Goal: Task Accomplishment & Management: Complete application form

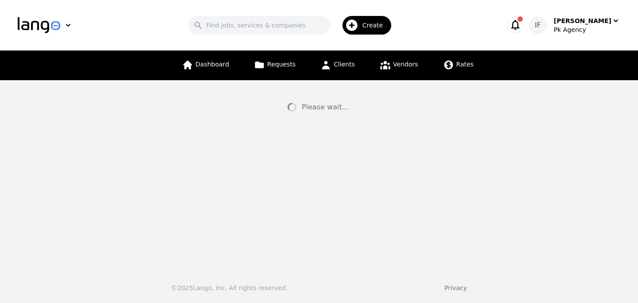
select select "US"
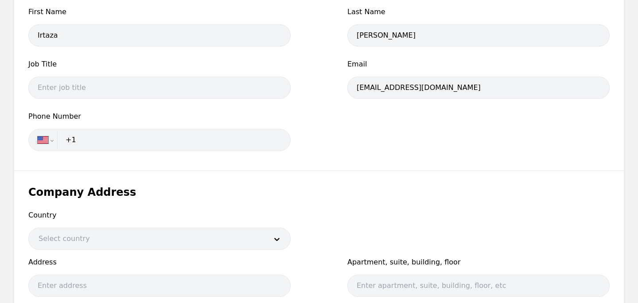
scroll to position [559, 0]
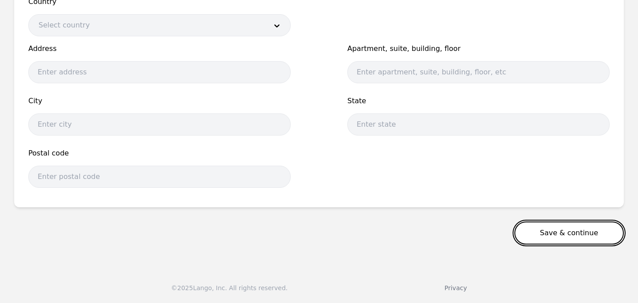
click at [556, 232] on button "Save & continue" at bounding box center [569, 233] width 110 height 23
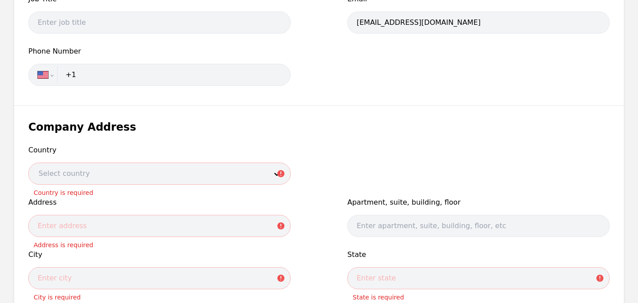
scroll to position [417, 0]
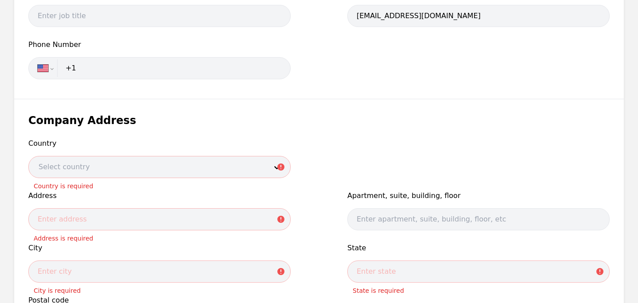
click at [218, 161] on div at bounding box center [146, 166] width 235 height 21
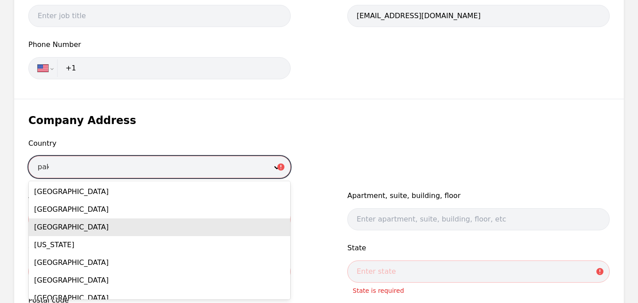
type input "paki"
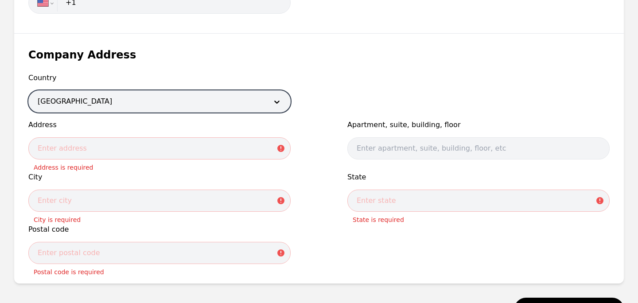
scroll to position [486, 0]
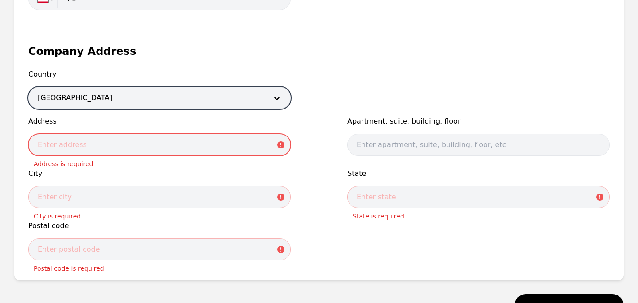
click at [162, 144] on input "text" at bounding box center [159, 145] width 262 height 22
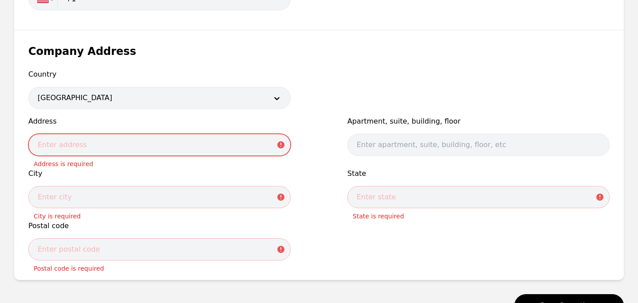
type input "DHA Phase 8"
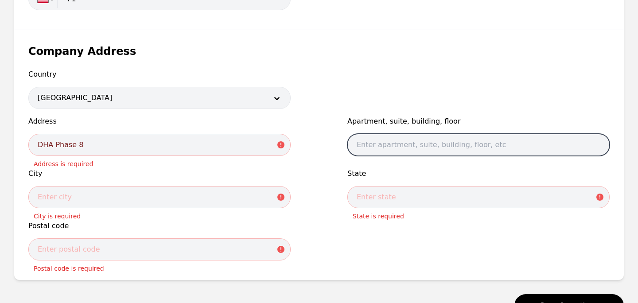
type input "56"
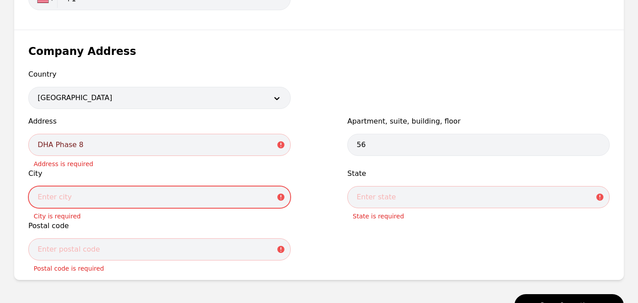
type input "Lahore"
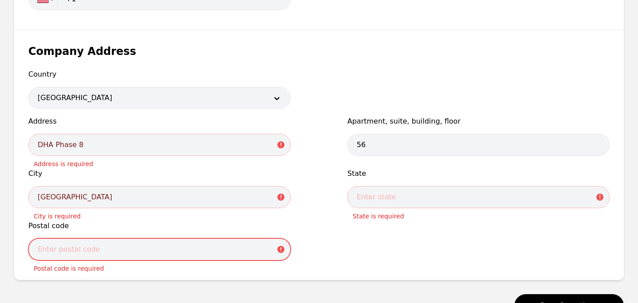
type input "54000"
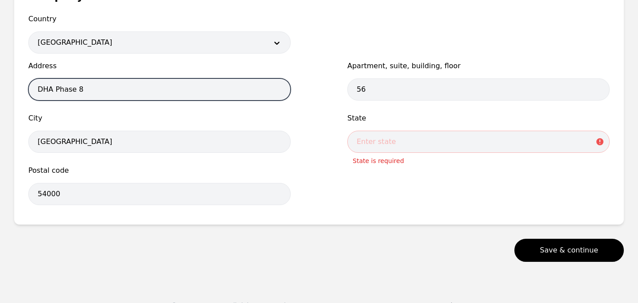
scroll to position [543, 0]
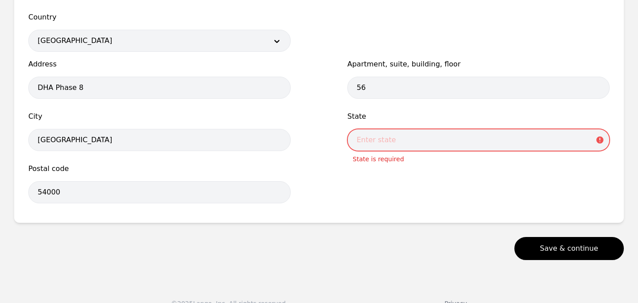
click at [395, 139] on input "text" at bounding box center [478, 140] width 262 height 22
type input "Punjab"
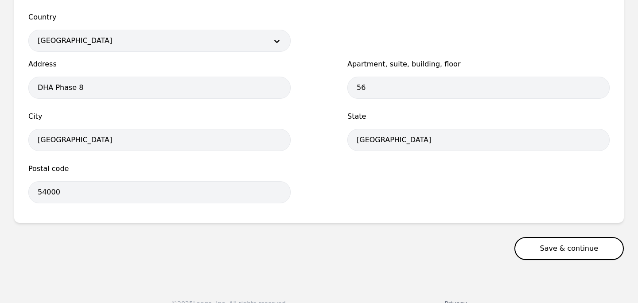
click at [545, 246] on button "Save & continue" at bounding box center [569, 248] width 110 height 23
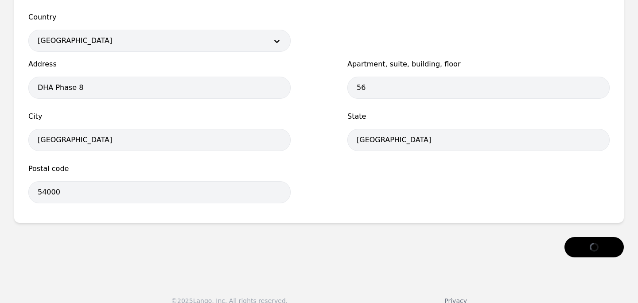
select select "US"
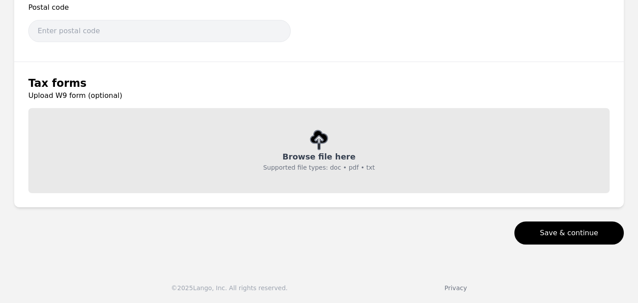
scroll to position [512, 0]
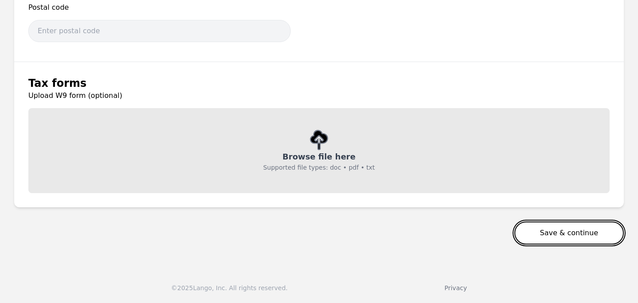
click at [551, 227] on button "Save & continue" at bounding box center [569, 233] width 110 height 23
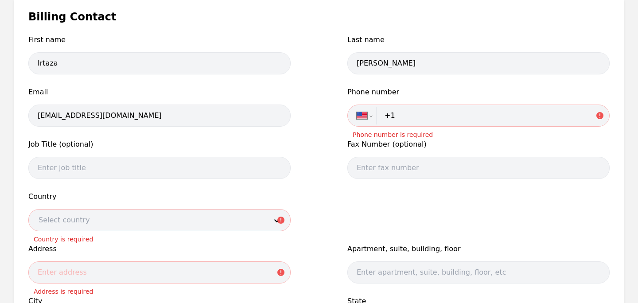
scroll to position [194, 0]
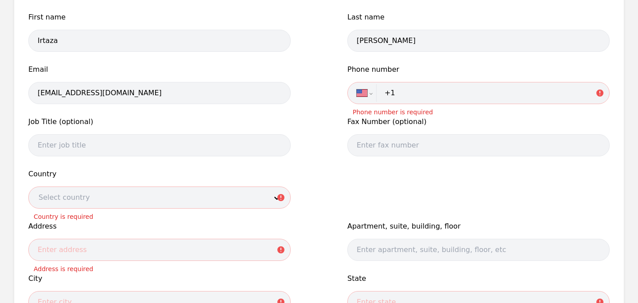
click at [415, 90] on input "+1" at bounding box center [489, 93] width 221 height 18
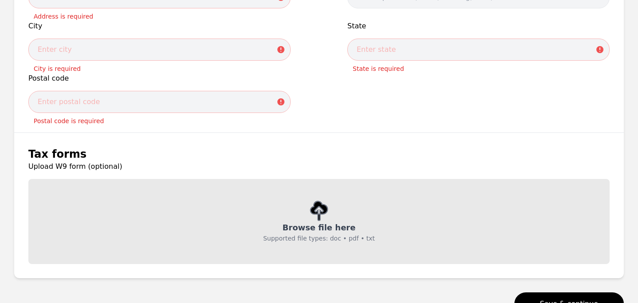
scroll to position [463, 0]
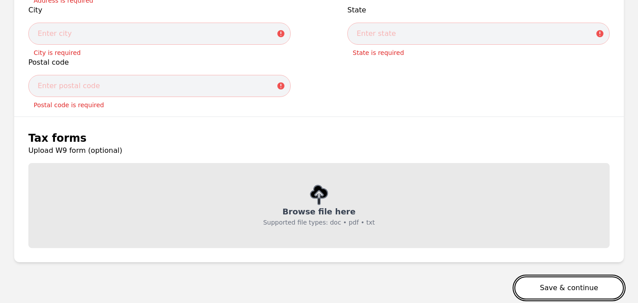
click at [534, 280] on button "Save & continue" at bounding box center [569, 287] width 110 height 23
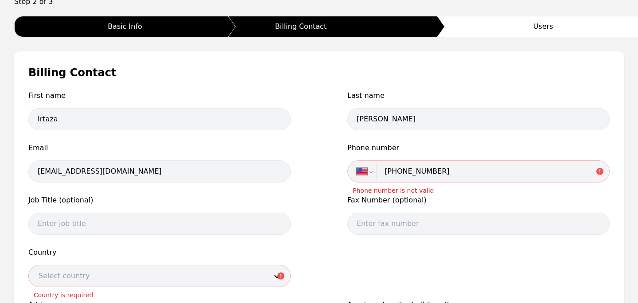
scroll to position [118, 0]
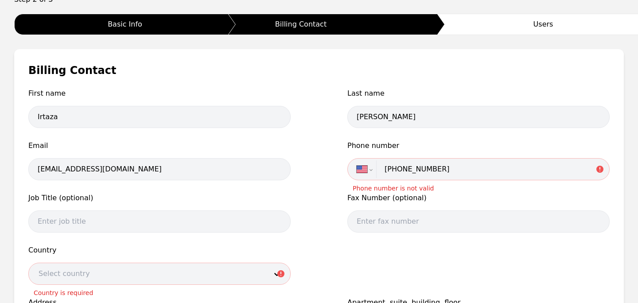
click at [449, 171] on input "+1 223 432 442" at bounding box center [489, 169] width 221 height 18
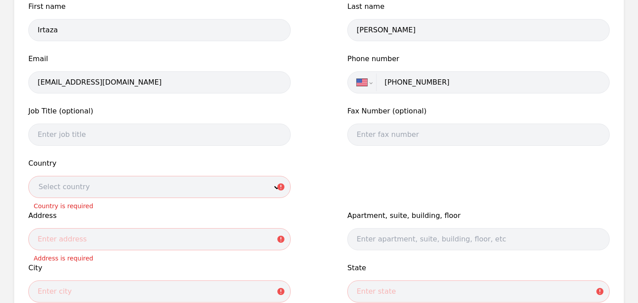
scroll to position [209, 0]
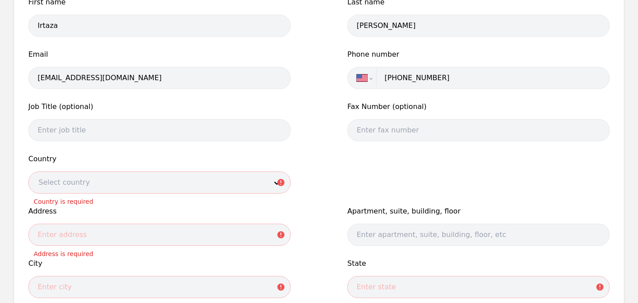
type input "+1 223 432 4499"
click at [173, 183] on div at bounding box center [146, 182] width 235 height 21
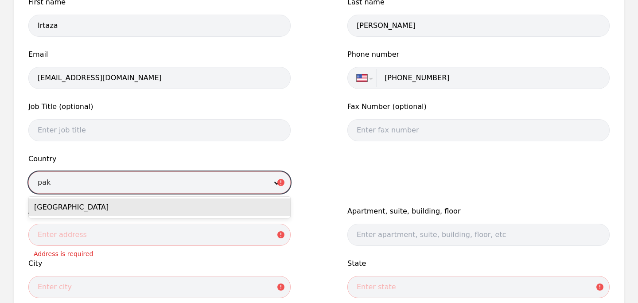
type input "paki"
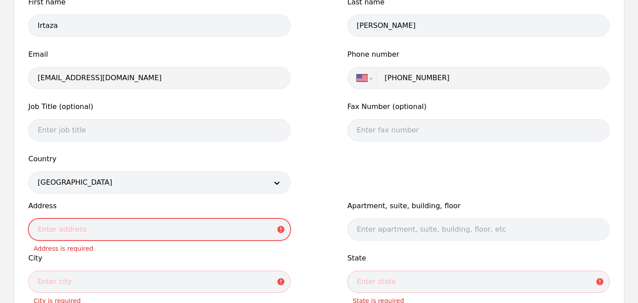
click at [119, 238] on input "text" at bounding box center [159, 229] width 262 height 22
type input "DHA Phase 8"
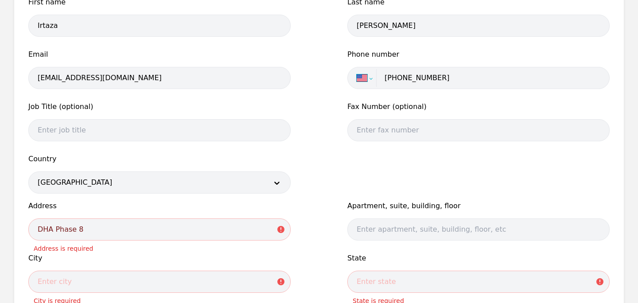
select select "PK"
type input "+92"
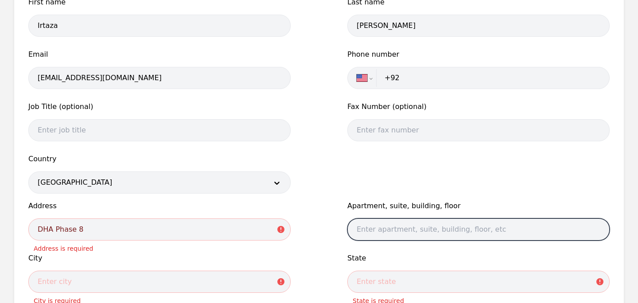
type input "56"
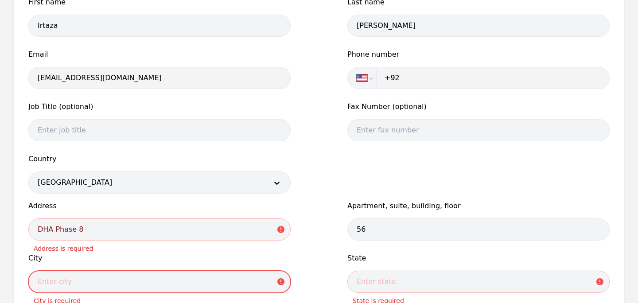
type input "Lahore"
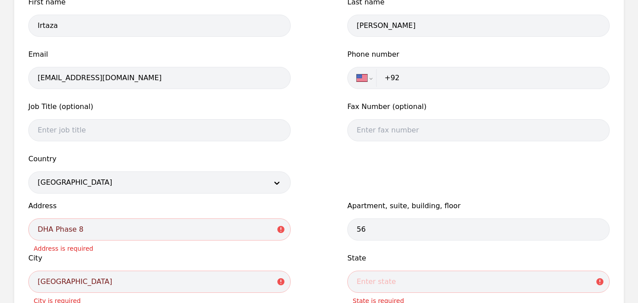
type input "54000"
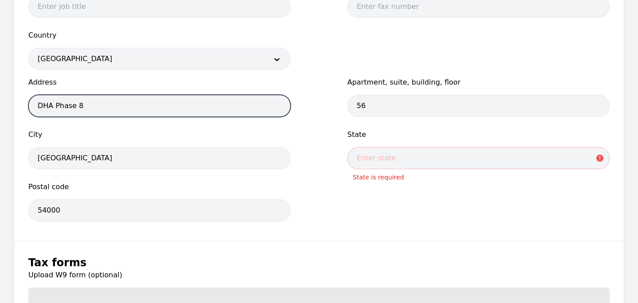
scroll to position [394, 0]
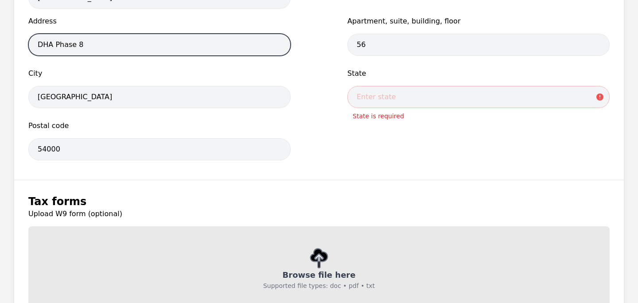
type input "+92 898 208 38"
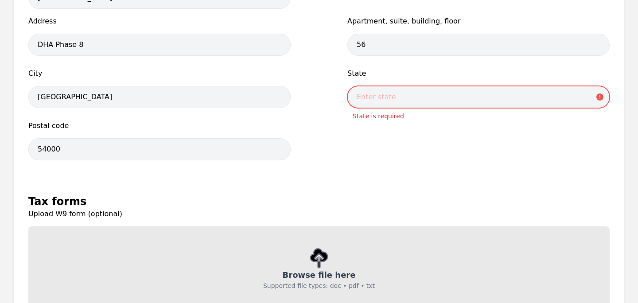
click at [390, 98] on input "text" at bounding box center [478, 97] width 262 height 22
type input "Punjab"
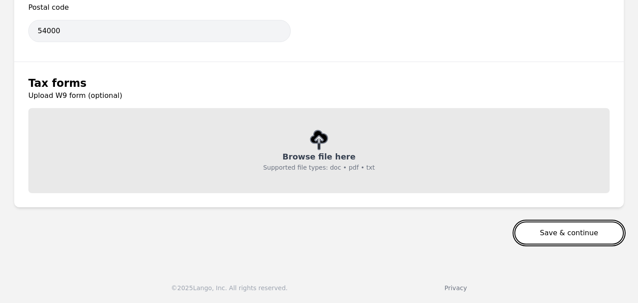
click at [575, 235] on button "Save & continue" at bounding box center [569, 233] width 110 height 23
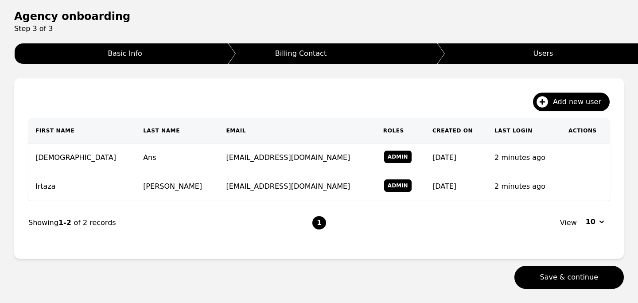
scroll to position [90, 0]
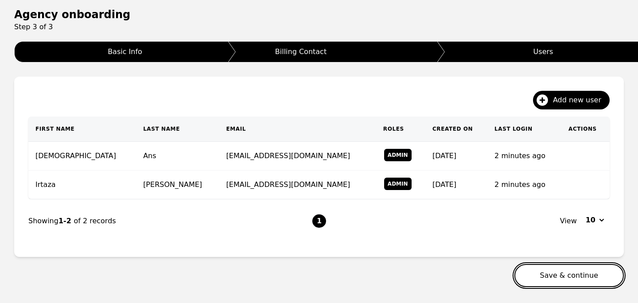
click at [542, 276] on button "Save & continue" at bounding box center [569, 275] width 110 height 23
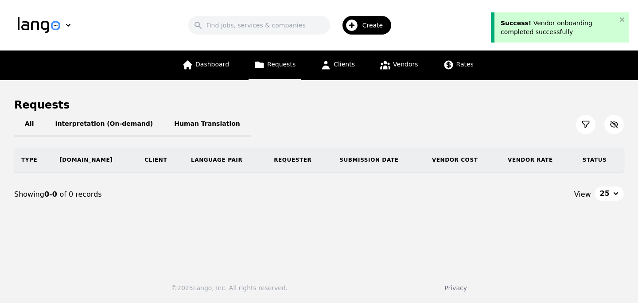
click at [626, 23] on div "Success! Vendor onboarding completed successfully" at bounding box center [560, 27] width 138 height 30
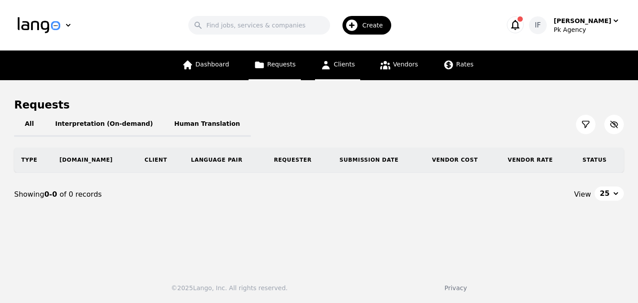
click at [348, 68] on link "Clients" at bounding box center [337, 66] width 45 height 30
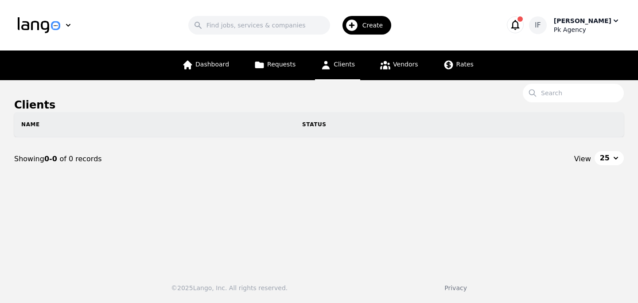
click at [599, 22] on div "Irtaza Fiaz" at bounding box center [583, 20] width 58 height 9
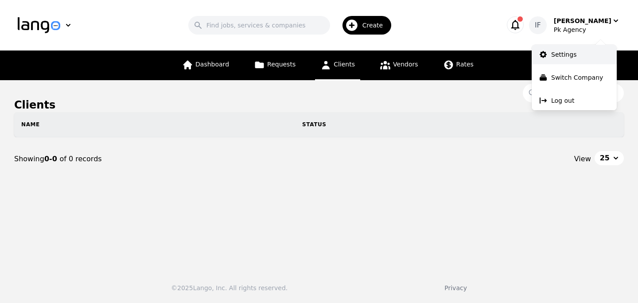
click at [562, 46] on link "Settings" at bounding box center [574, 54] width 85 height 19
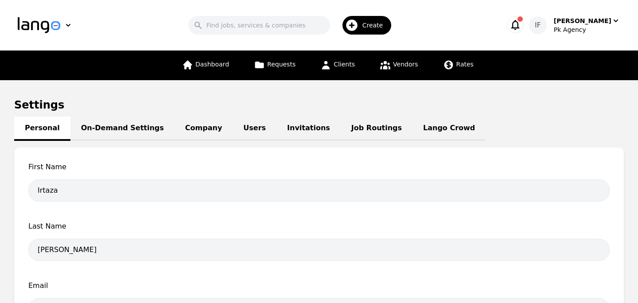
click at [341, 130] on link "Job Routings" at bounding box center [377, 129] width 72 height 24
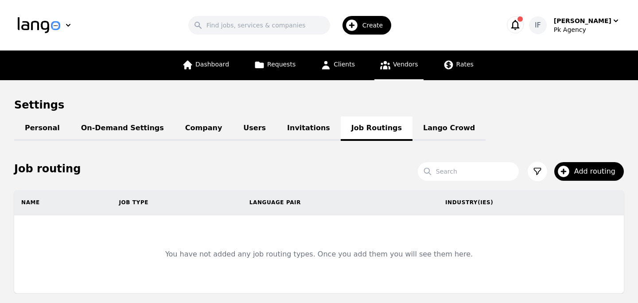
click at [390, 74] on link "Vendors" at bounding box center [398, 66] width 49 height 30
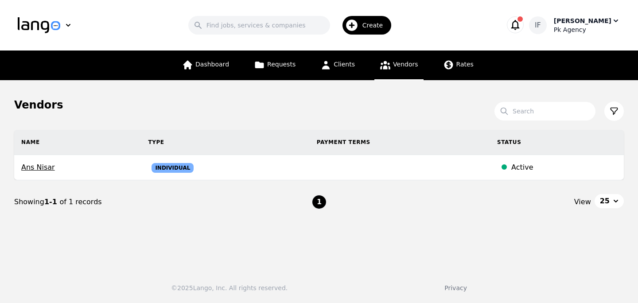
click at [597, 29] on div "Pk Agency" at bounding box center [587, 29] width 66 height 9
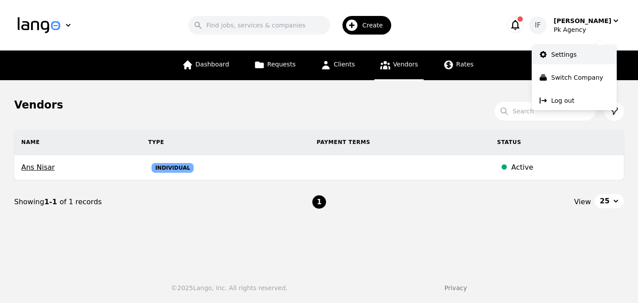
click at [577, 55] on link "Settings" at bounding box center [574, 54] width 85 height 19
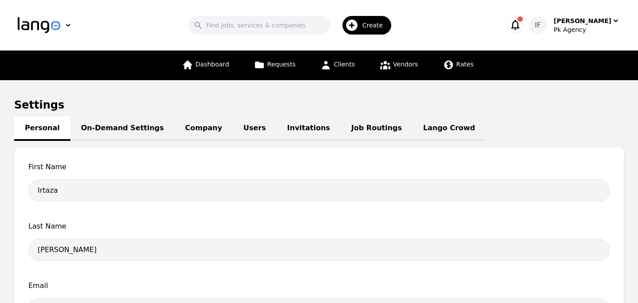
click at [233, 121] on link "Users" at bounding box center [255, 129] width 44 height 24
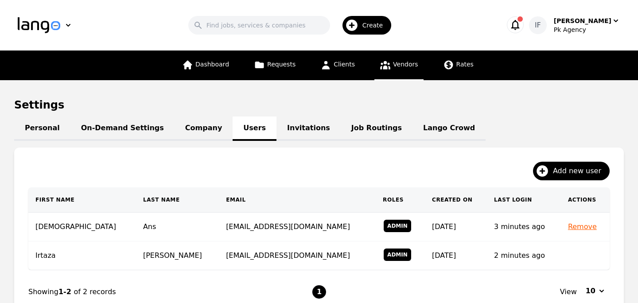
click at [399, 61] on span "Vendors" at bounding box center [405, 64] width 25 height 7
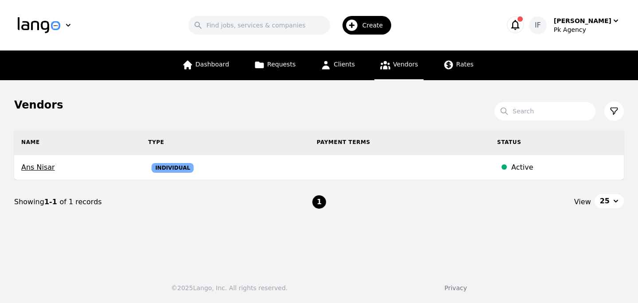
click at [377, 20] on div "Create" at bounding box center [366, 25] width 49 height 19
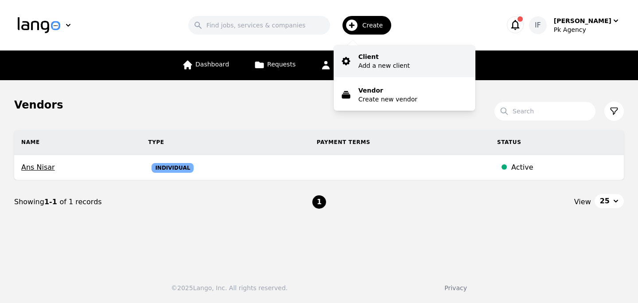
click at [383, 70] on p "Add a new client" at bounding box center [383, 65] width 51 height 9
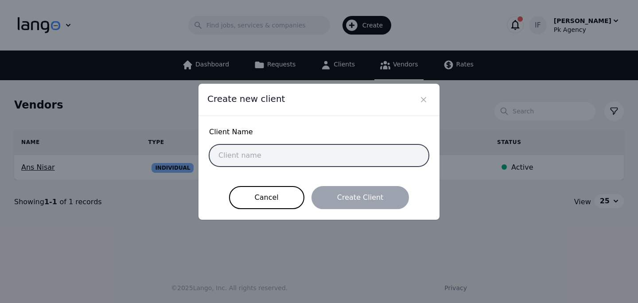
click at [249, 155] on input "text" at bounding box center [319, 155] width 220 height 22
type input "PK Client"
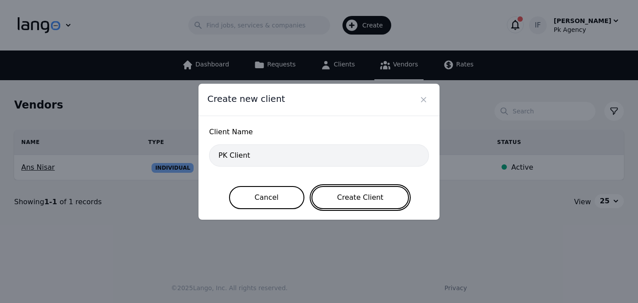
click at [342, 202] on button "Create Client" at bounding box center [360, 197] width 98 height 23
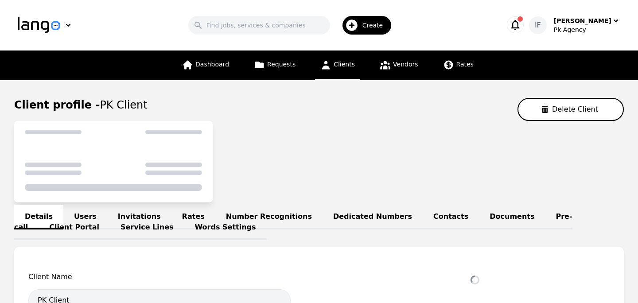
select select "active"
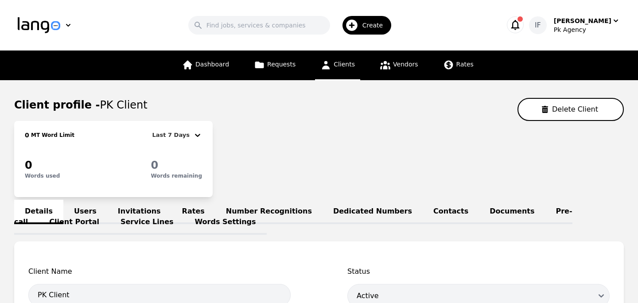
click at [80, 208] on link "Users" at bounding box center [85, 212] width 44 height 24
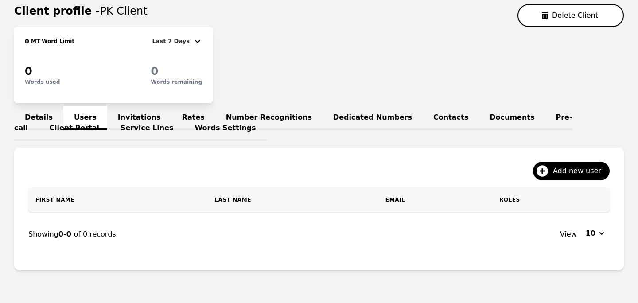
scroll to position [126, 0]
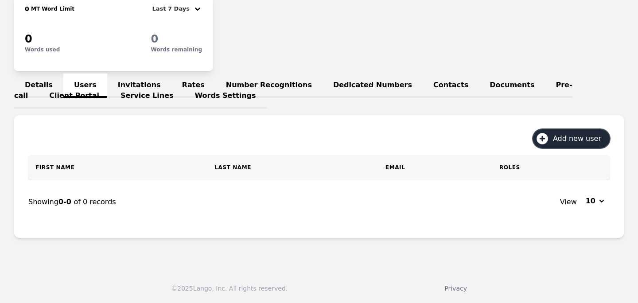
click at [569, 139] on span "Add new user" at bounding box center [580, 138] width 54 height 11
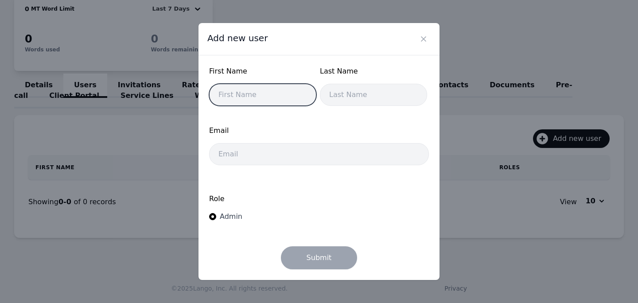
click at [263, 99] on input "text" at bounding box center [262, 95] width 107 height 22
type input "Irtaza"
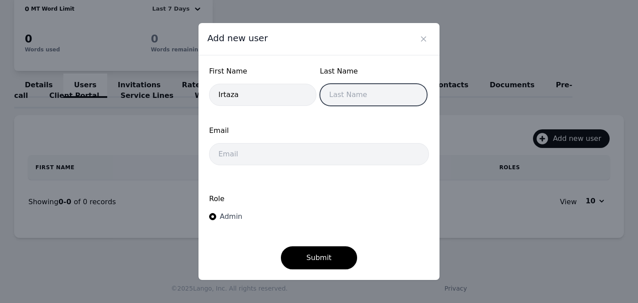
click at [340, 93] on input "text" at bounding box center [373, 95] width 107 height 22
type input "Fiaz"
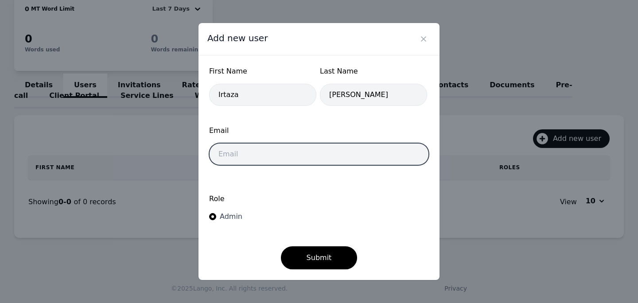
click at [311, 151] on input "email" at bounding box center [319, 154] width 220 height 22
type input "ifiaz@lango.co"
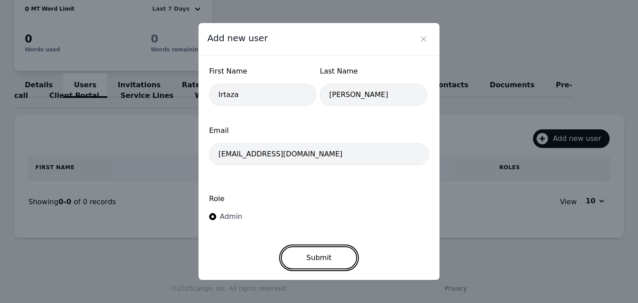
click at [310, 260] on button "Submit" at bounding box center [319, 257] width 77 height 23
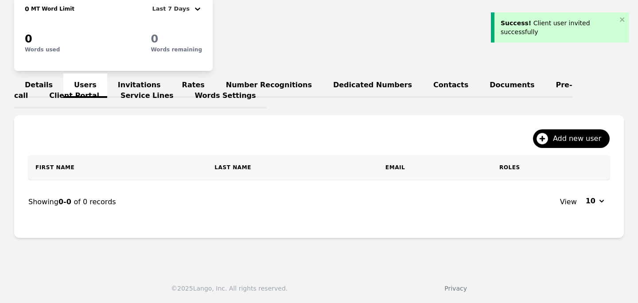
click at [137, 79] on link "Invitations" at bounding box center [139, 86] width 64 height 24
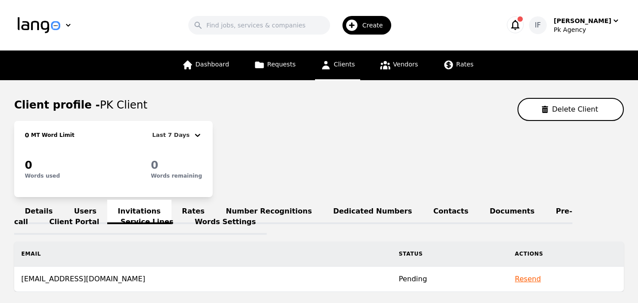
click at [85, 209] on link "Users" at bounding box center [85, 212] width 44 height 24
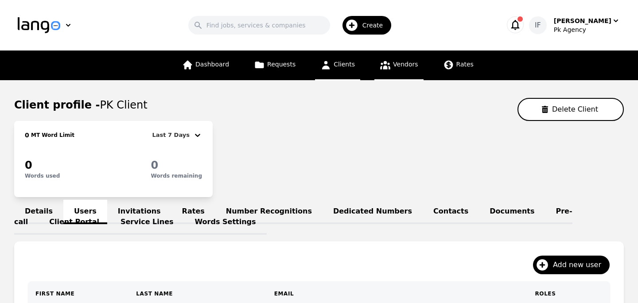
click at [401, 56] on link "Vendors" at bounding box center [398, 66] width 49 height 30
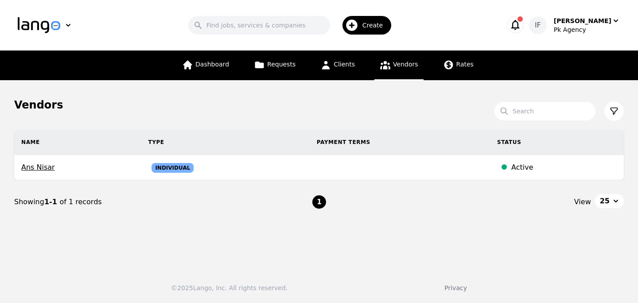
click at [382, 29] on span "Create" at bounding box center [375, 25] width 27 height 9
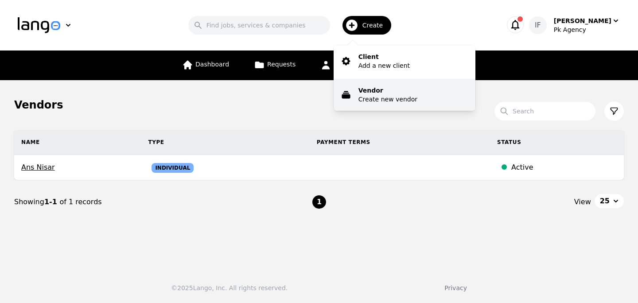
click at [389, 89] on p "Vendor" at bounding box center [387, 90] width 59 height 9
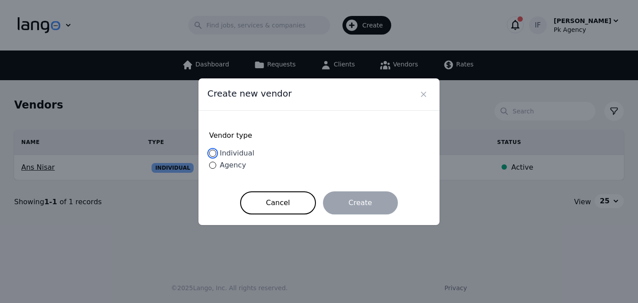
click at [214, 153] on input "Individual" at bounding box center [212, 153] width 7 height 7
radio input "true"
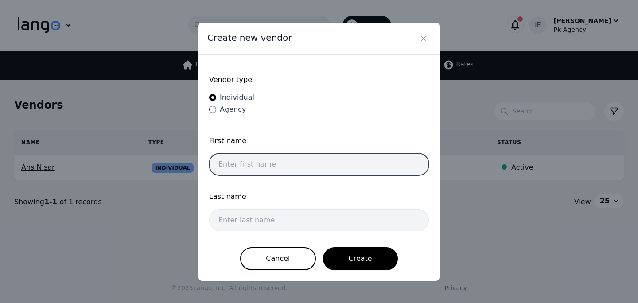
click at [268, 162] on input "text" at bounding box center [319, 164] width 220 height 22
type input "Irtaza"
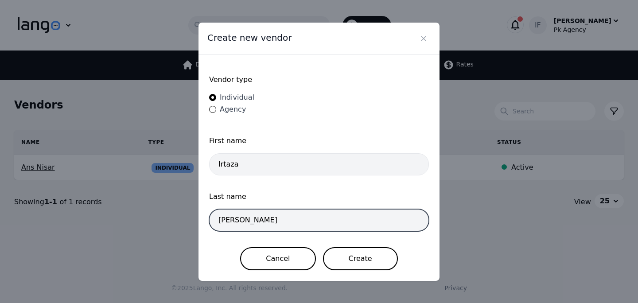
type input "Fiaz"
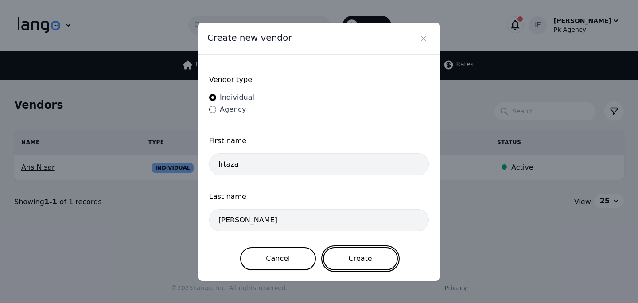
click at [364, 255] on button "Create" at bounding box center [360, 258] width 75 height 23
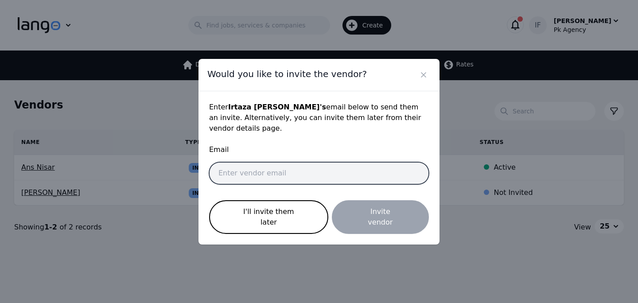
click at [260, 183] on input "email" at bounding box center [319, 173] width 220 height 22
type input "ifiaz@lango.co"
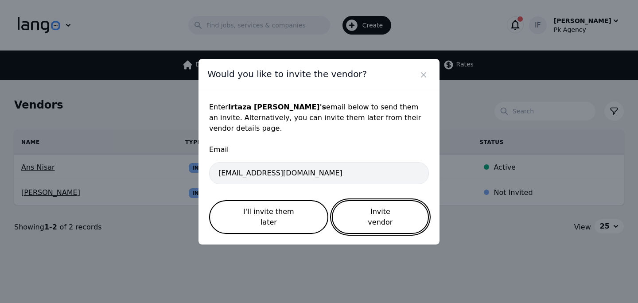
click at [392, 213] on button "Invite vendor" at bounding box center [380, 217] width 97 height 34
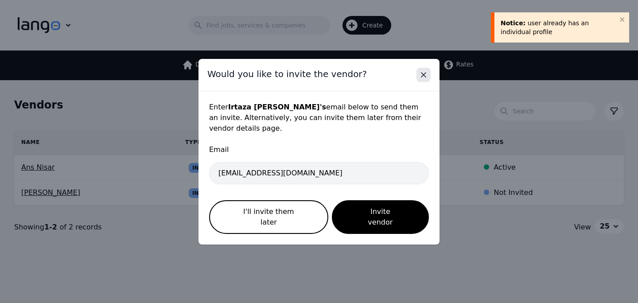
click at [423, 79] on icon "Close" at bounding box center [423, 74] width 9 height 9
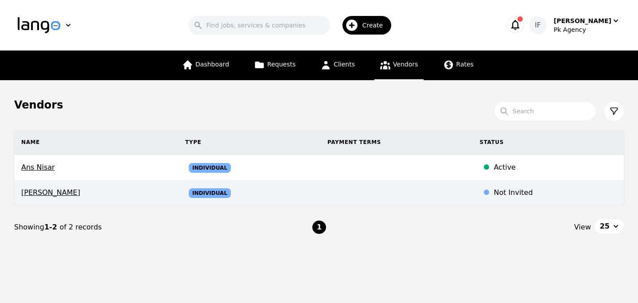
click at [240, 188] on td "Individual" at bounding box center [249, 192] width 142 height 25
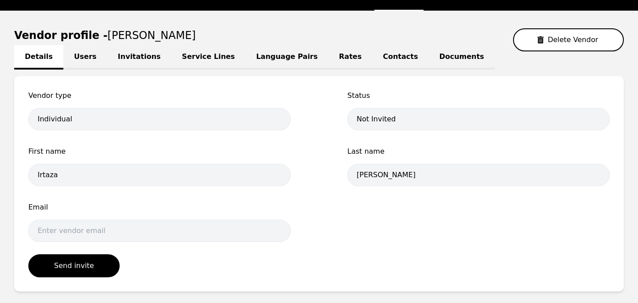
scroll to position [72, 0]
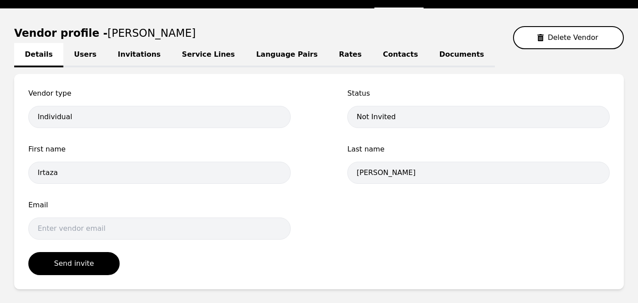
click at [76, 50] on link "Users" at bounding box center [85, 55] width 44 height 24
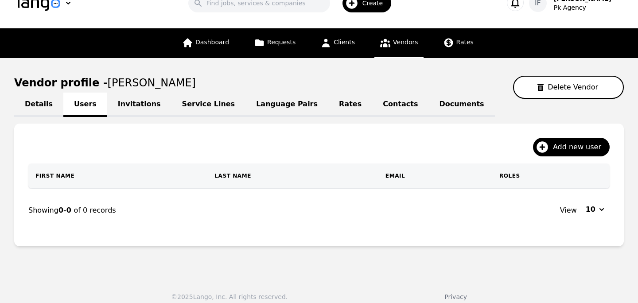
scroll to position [30, 0]
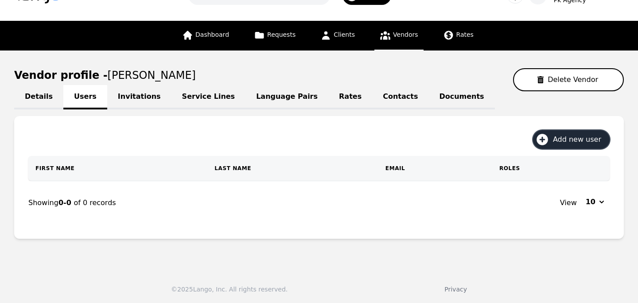
click at [555, 145] on button "Add new user" at bounding box center [571, 139] width 77 height 19
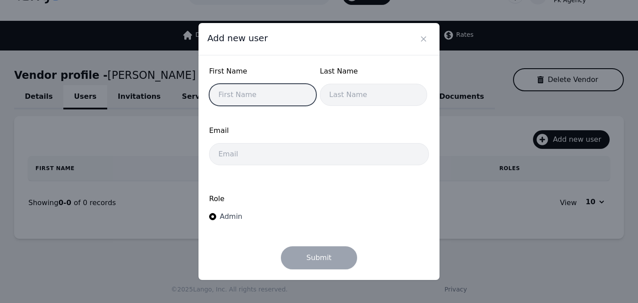
click at [238, 100] on input "text" at bounding box center [262, 95] width 107 height 22
type input "Irtaza"
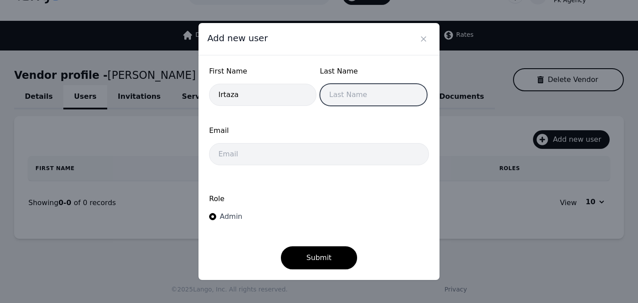
click at [346, 90] on input "text" at bounding box center [373, 95] width 107 height 22
type input "Fiaz"
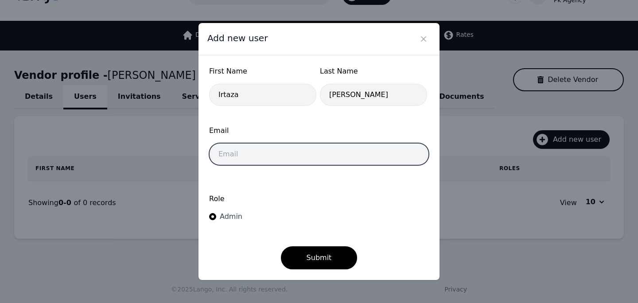
click at [300, 154] on input "email" at bounding box center [319, 154] width 220 height 22
type input "ifiaz@lango.co"
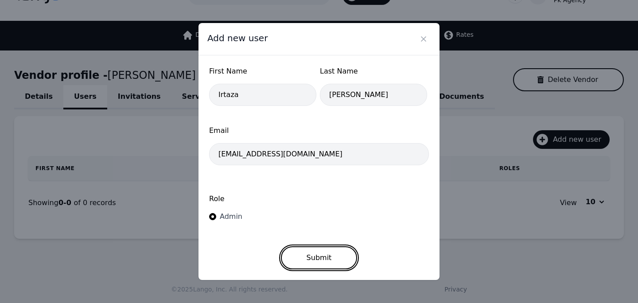
click at [315, 254] on button "Submit" at bounding box center [319, 257] width 77 height 23
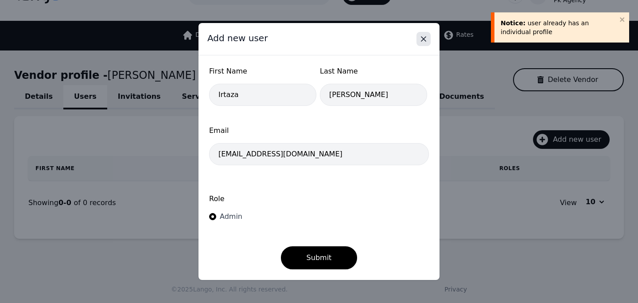
click at [420, 41] on icon "Close" at bounding box center [423, 39] width 9 height 9
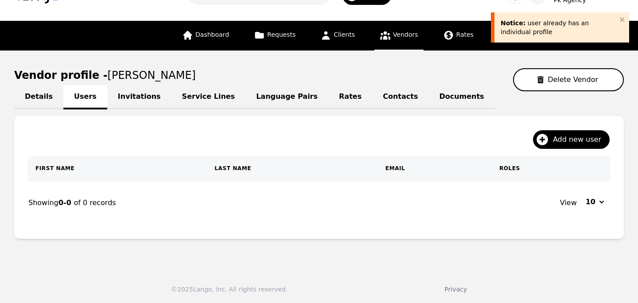
click at [561, 12] on div "Notice: user already has an individual profile" at bounding box center [560, 25] width 142 height 37
click at [541, 27] on div "Notice: user already has an individual profile" at bounding box center [559, 28] width 116 height 18
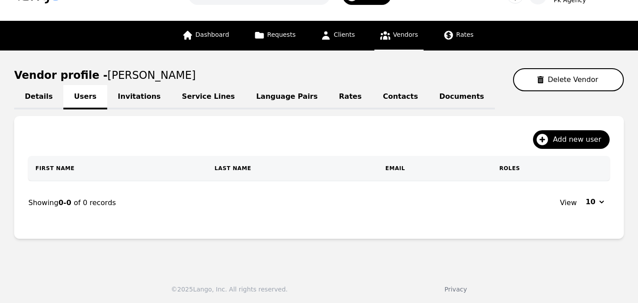
click at [393, 35] on span "Vendors" at bounding box center [405, 34] width 25 height 7
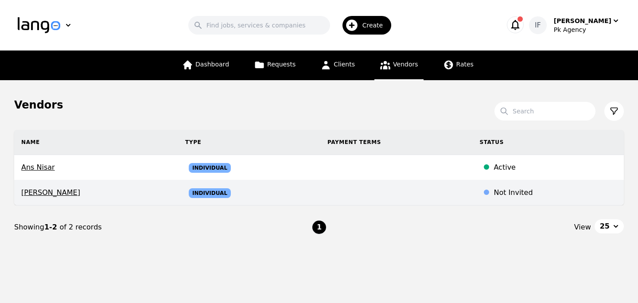
click at [212, 194] on td "Individual" at bounding box center [249, 192] width 142 height 25
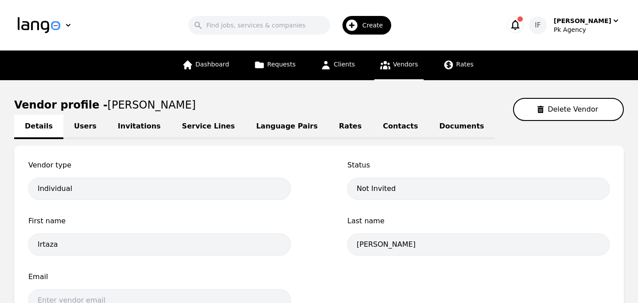
click at [84, 126] on link "Users" at bounding box center [85, 127] width 44 height 24
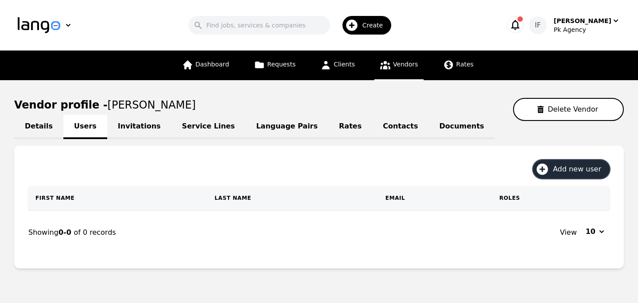
click at [549, 165] on icon "button" at bounding box center [542, 169] width 14 height 14
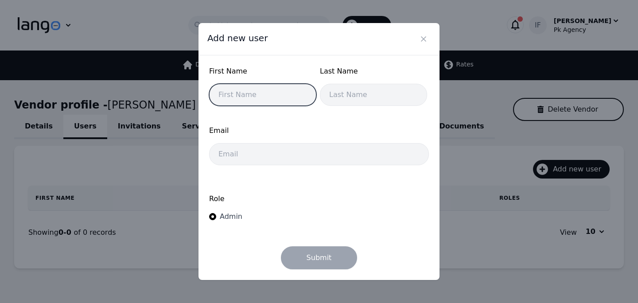
click at [275, 91] on input "text" at bounding box center [262, 95] width 107 height 22
type input "Irtaza"
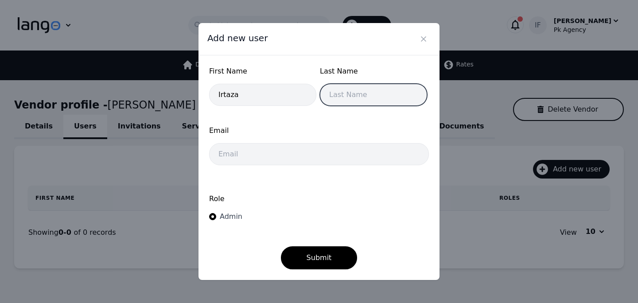
click at [347, 94] on input "text" at bounding box center [373, 95] width 107 height 22
type input "Fiaz"
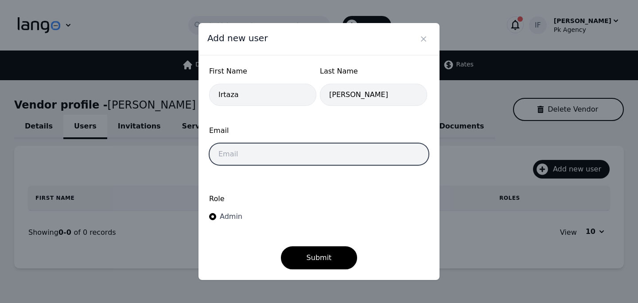
click at [302, 159] on input "email" at bounding box center [319, 154] width 220 height 22
type input "ifiaz@lango.co"
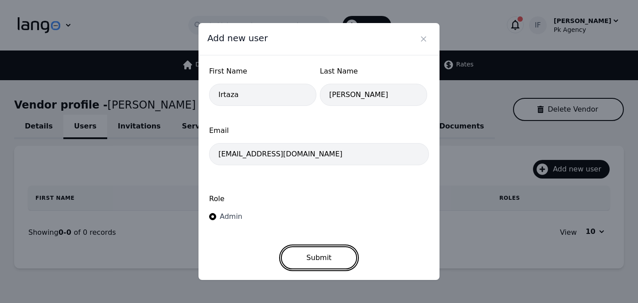
click at [307, 259] on button "Submit" at bounding box center [319, 257] width 77 height 23
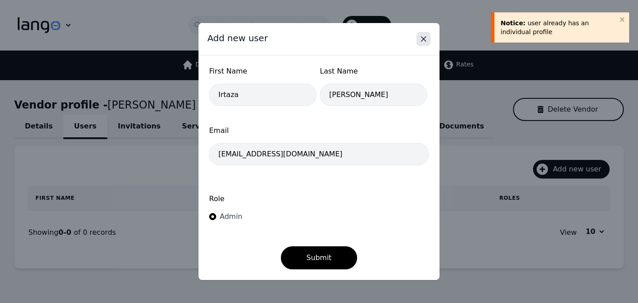
click at [420, 37] on icon "Close" at bounding box center [423, 39] width 9 height 9
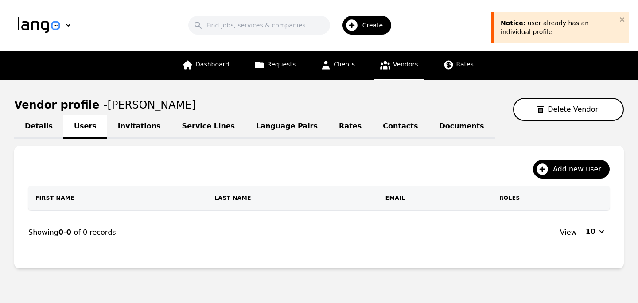
click at [123, 123] on link "Invitations" at bounding box center [139, 127] width 64 height 24
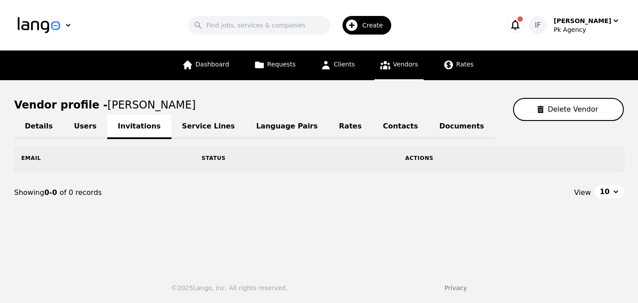
click at [545, 30] on div "Notice: user already has an individual profile" at bounding box center [560, 25] width 142 height 37
click at [72, 122] on link "Users" at bounding box center [85, 127] width 44 height 24
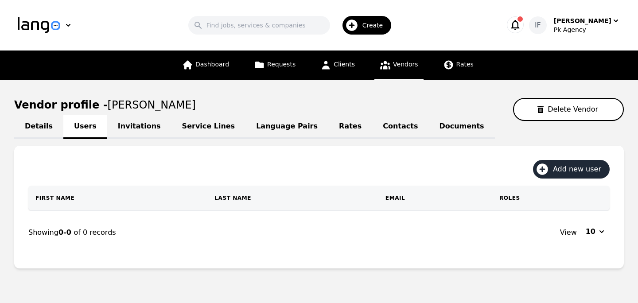
click at [576, 170] on span "Add new user" at bounding box center [580, 169] width 54 height 11
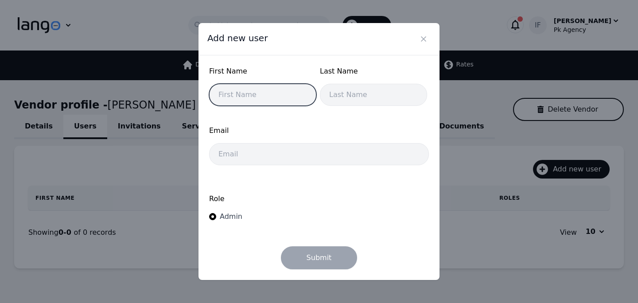
click at [265, 97] on input "text" at bounding box center [262, 95] width 107 height 22
type input "Irtaza"
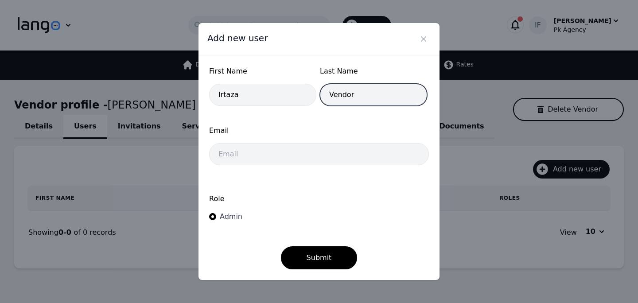
type input "Vendor"
click at [239, 166] on div "Email" at bounding box center [319, 147] width 220 height 45
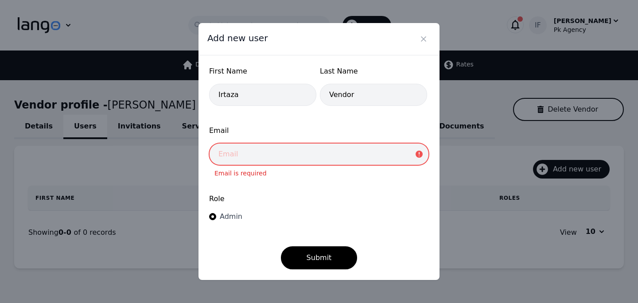
click at [261, 164] on input "email" at bounding box center [319, 154] width 220 height 22
type input "ifiaz@lango.co"
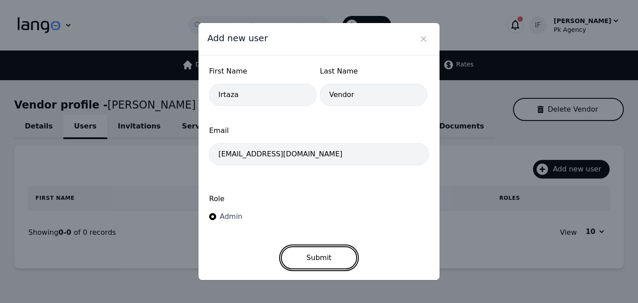
click at [321, 258] on button "Submit" at bounding box center [319, 257] width 77 height 23
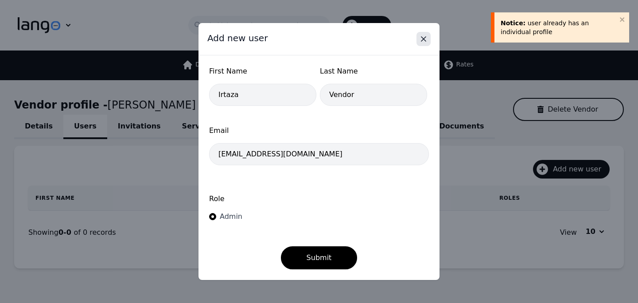
click at [421, 41] on icon "Close" at bounding box center [423, 39] width 4 height 4
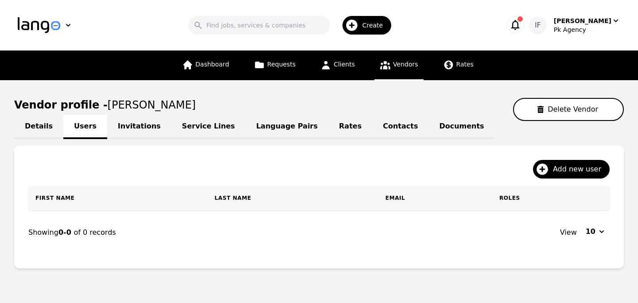
click at [44, 123] on link "Details" at bounding box center [38, 127] width 49 height 24
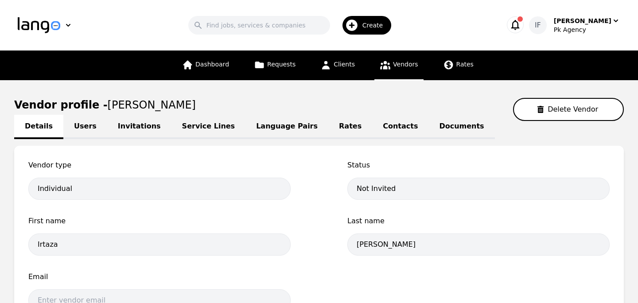
click at [80, 126] on link "Users" at bounding box center [85, 127] width 44 height 24
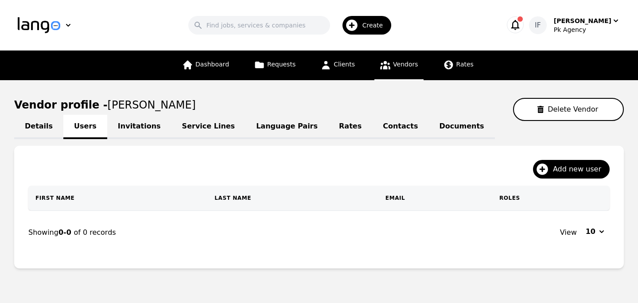
click at [36, 121] on link "Details" at bounding box center [38, 127] width 49 height 24
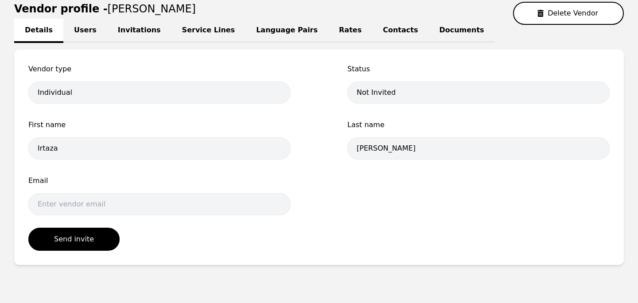
scroll to position [97, 0]
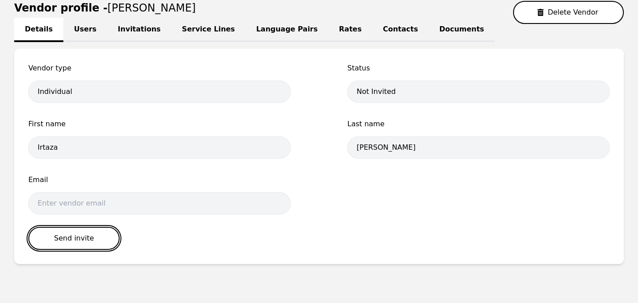
click at [70, 237] on button "Send invite" at bounding box center [73, 238] width 91 height 23
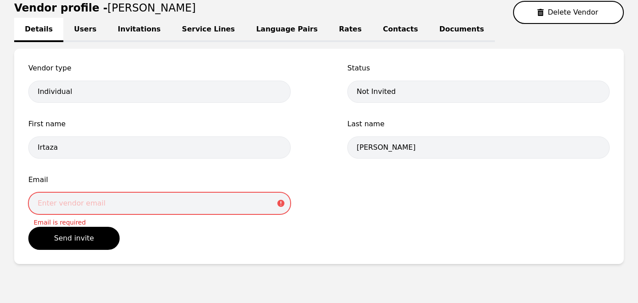
click at [64, 193] on input "email" at bounding box center [159, 203] width 262 height 22
type input "ifiaz@lango.co"
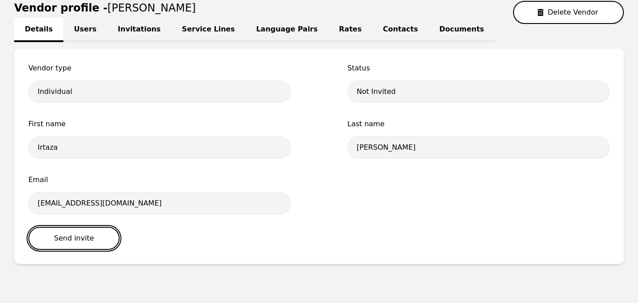
click at [80, 233] on button "Send invite" at bounding box center [73, 238] width 91 height 23
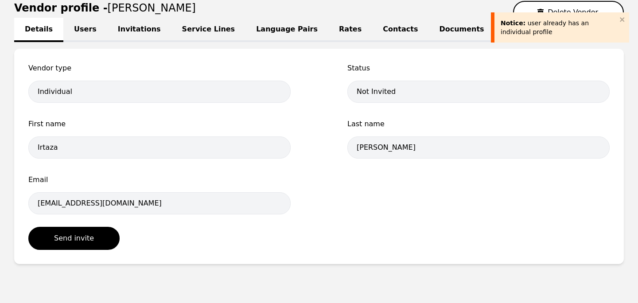
click at [527, 30] on div "Notice: user already has an individual profile" at bounding box center [559, 28] width 116 height 18
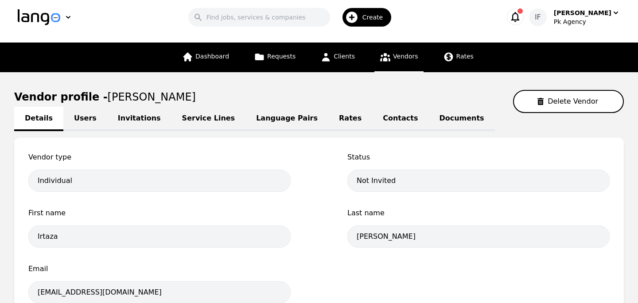
scroll to position [0, 0]
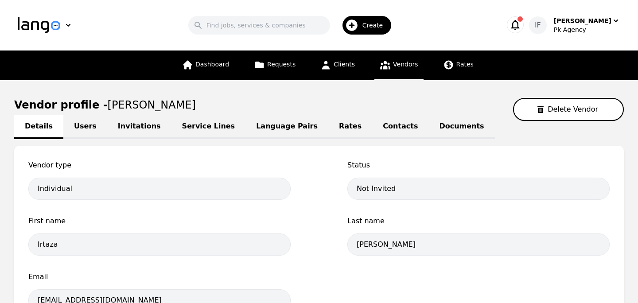
click at [83, 128] on link "Users" at bounding box center [85, 127] width 44 height 24
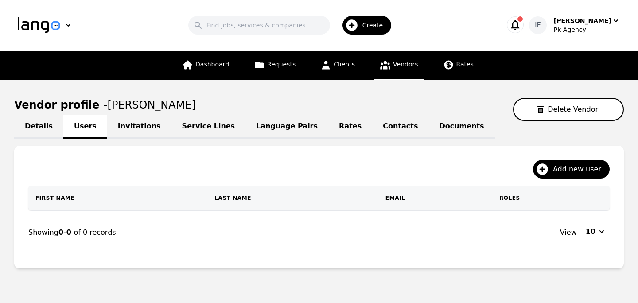
click at [117, 134] on link "Invitations" at bounding box center [139, 127] width 64 height 24
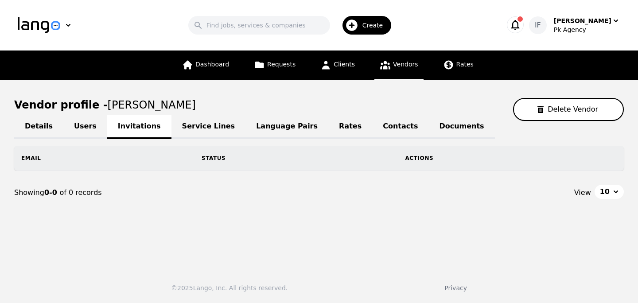
click at [197, 122] on link "Service Lines" at bounding box center [208, 127] width 74 height 24
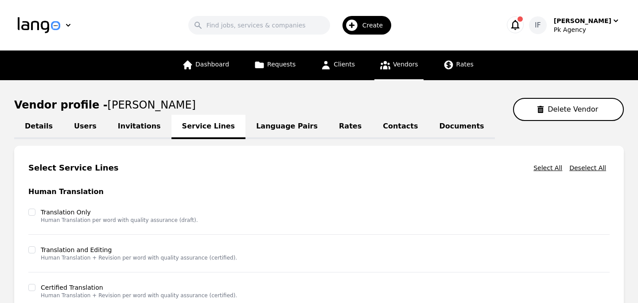
click at [284, 135] on link "Language Pairs" at bounding box center [286, 127] width 83 height 24
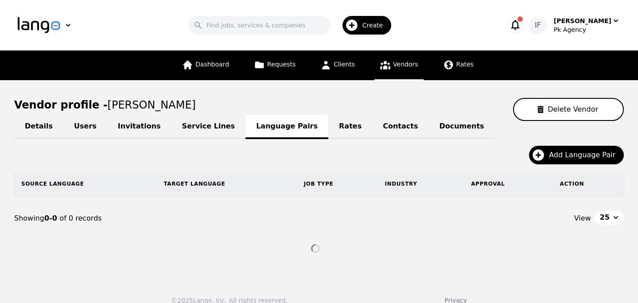
click at [217, 130] on link "Service Lines" at bounding box center [208, 127] width 74 height 24
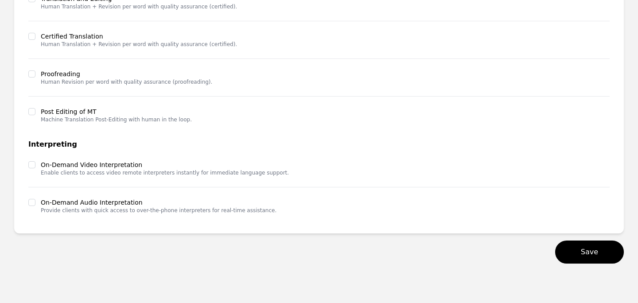
scroll to position [250, 0]
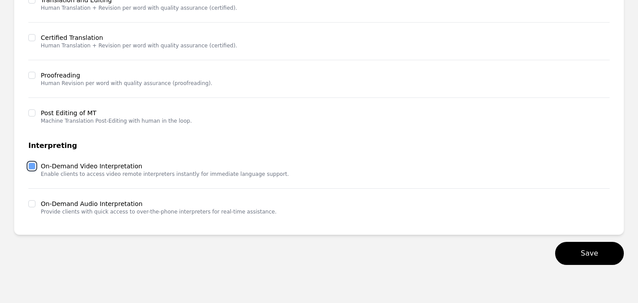
click at [31, 168] on input "checkbox" at bounding box center [31, 166] width 7 height 7
checkbox input "true"
click at [35, 202] on input "checkbox" at bounding box center [31, 203] width 7 height 7
checkbox input "true"
click at [593, 253] on button "Save" at bounding box center [589, 253] width 69 height 23
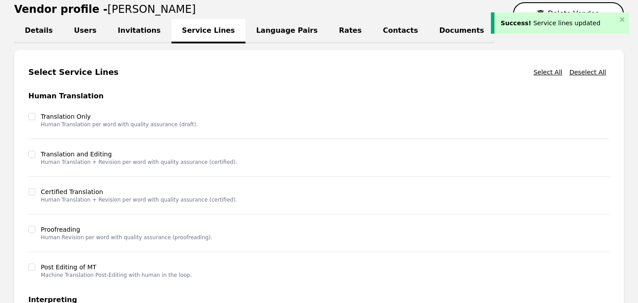
scroll to position [0, 0]
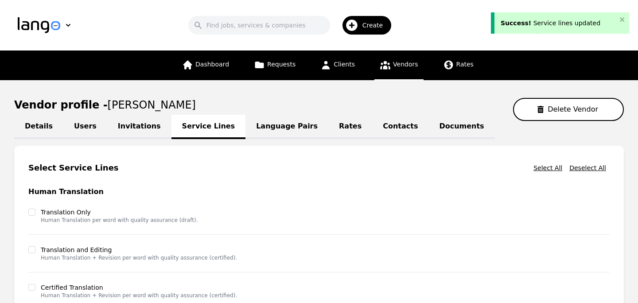
click at [294, 120] on link "Language Pairs" at bounding box center [286, 127] width 83 height 24
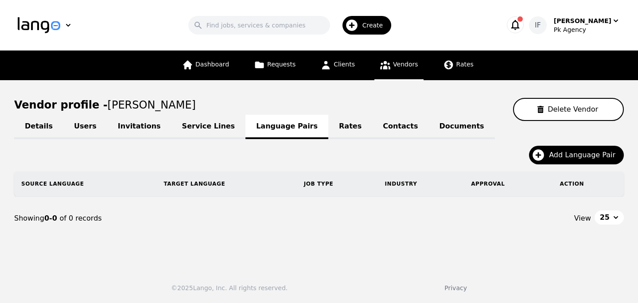
click at [328, 122] on link "Rates" at bounding box center [350, 127] width 44 height 24
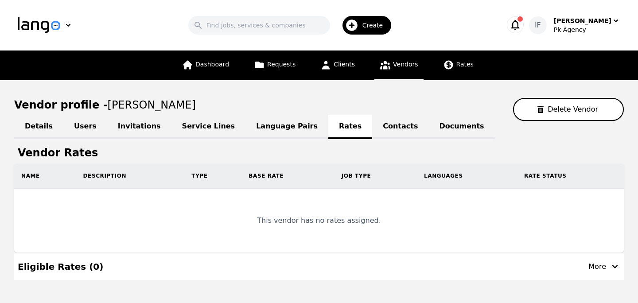
click at [372, 123] on link "Contacts" at bounding box center [400, 127] width 56 height 24
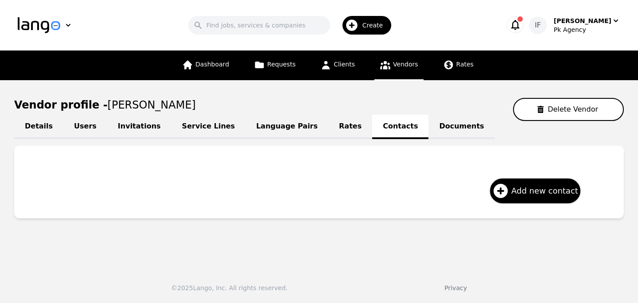
click at [428, 127] on link "Documents" at bounding box center [461, 127] width 66 height 24
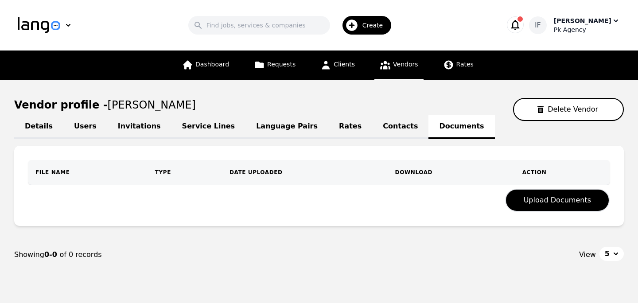
click at [598, 30] on div "Pk Agency" at bounding box center [587, 29] width 66 height 9
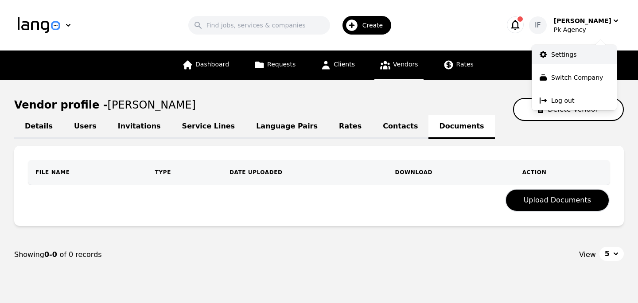
click at [553, 52] on p "Settings" at bounding box center [563, 54] width 25 height 9
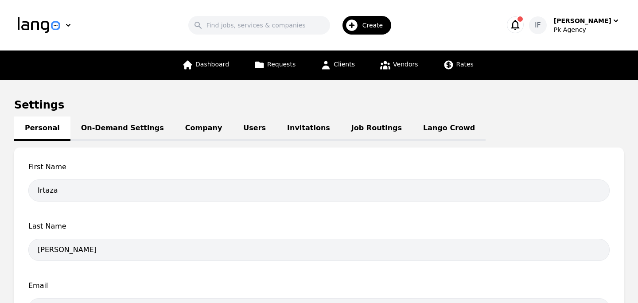
click at [350, 128] on link "Job Routings" at bounding box center [377, 129] width 72 height 24
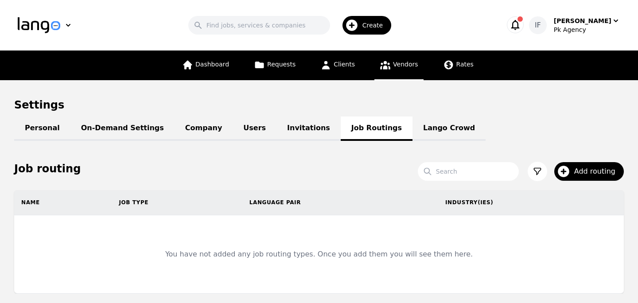
click at [401, 71] on link "Vendors" at bounding box center [398, 66] width 49 height 30
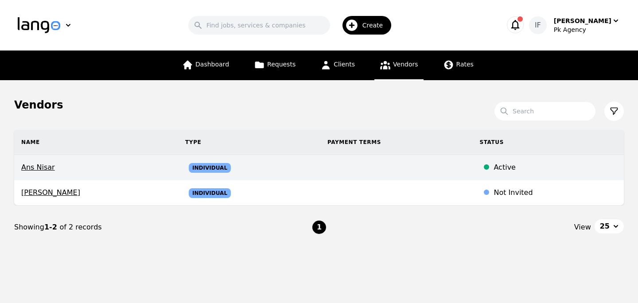
click at [120, 167] on span "Ans Nisar" at bounding box center [96, 167] width 150 height 11
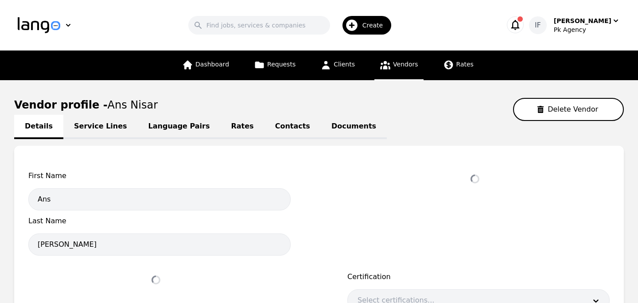
select select "active"
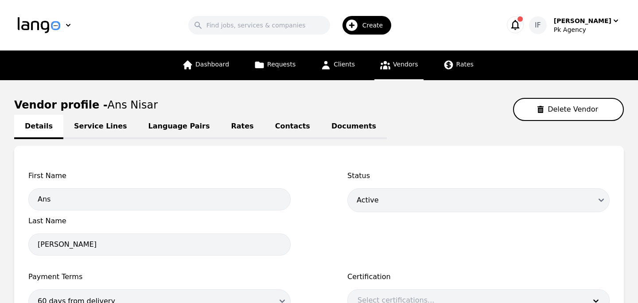
click at [181, 123] on link "Language Pairs" at bounding box center [179, 127] width 83 height 24
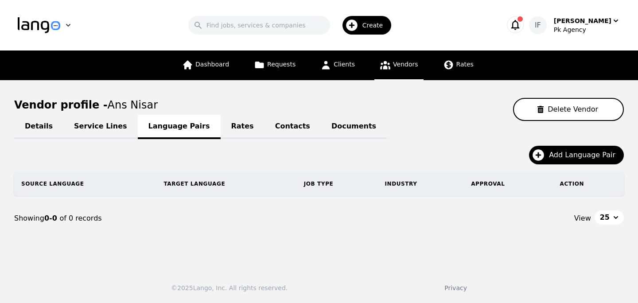
click at [48, 24] on img "button" at bounding box center [39, 25] width 43 height 16
click at [593, 23] on div "Irtaza Fiaz" at bounding box center [583, 20] width 58 height 9
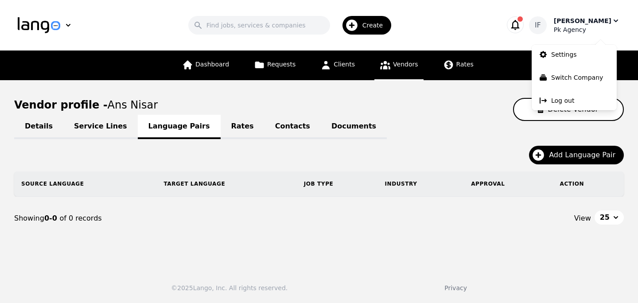
click at [593, 23] on div "Irtaza Fiaz" at bounding box center [583, 20] width 58 height 9
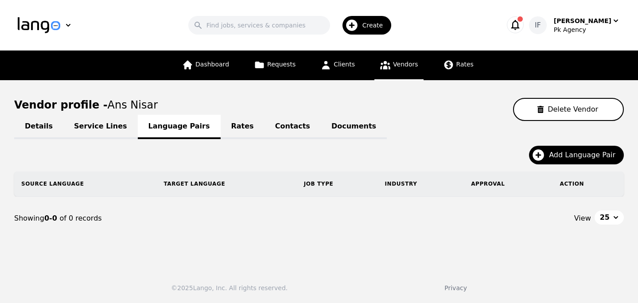
click at [86, 127] on link "Service Lines" at bounding box center [100, 127] width 74 height 24
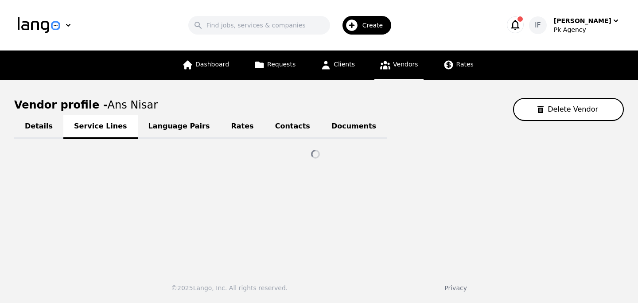
click at [399, 62] on span "Vendors" at bounding box center [405, 64] width 25 height 7
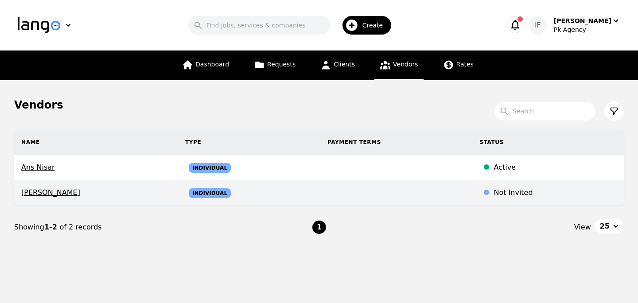
click at [387, 199] on td at bounding box center [396, 192] width 152 height 25
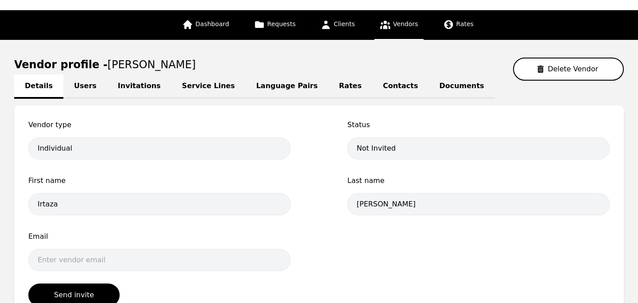
scroll to position [45, 0]
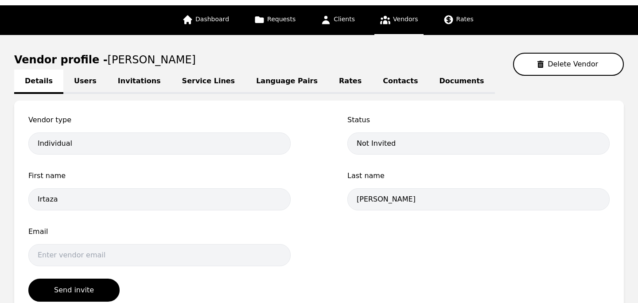
click at [84, 81] on link "Users" at bounding box center [85, 82] width 44 height 24
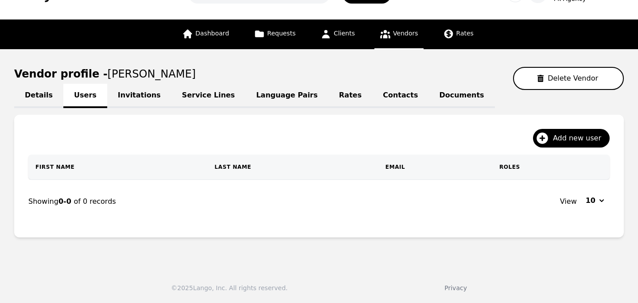
scroll to position [31, 0]
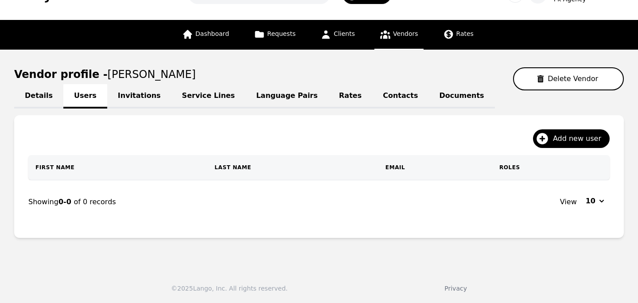
click at [137, 89] on link "Invitations" at bounding box center [139, 96] width 64 height 24
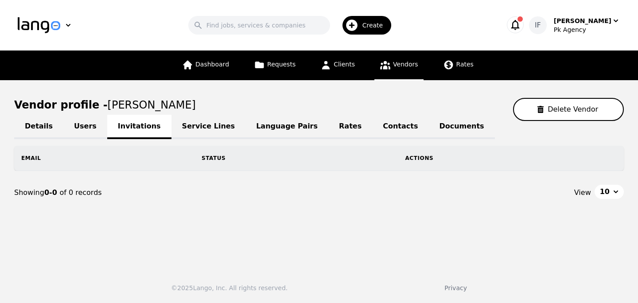
click at [182, 127] on link "Service Lines" at bounding box center [208, 127] width 74 height 24
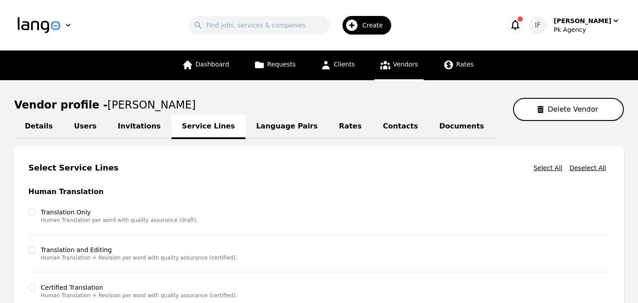
click at [245, 131] on link "Language Pairs" at bounding box center [286, 127] width 83 height 24
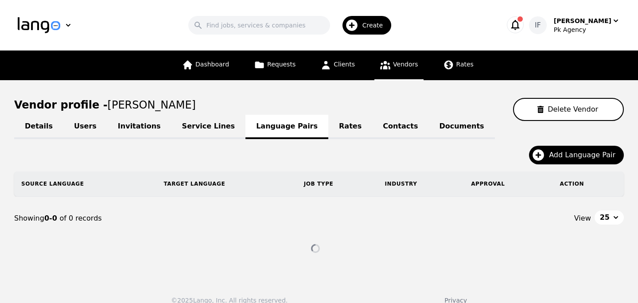
click at [31, 126] on link "Details" at bounding box center [38, 127] width 49 height 24
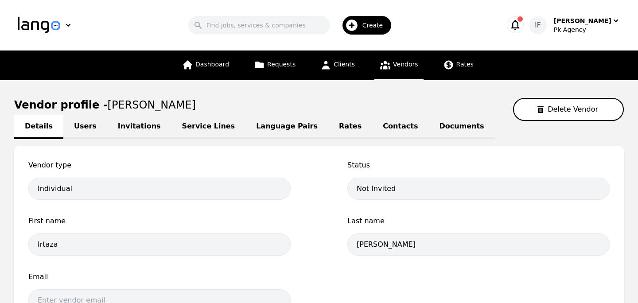
scroll to position [124, 0]
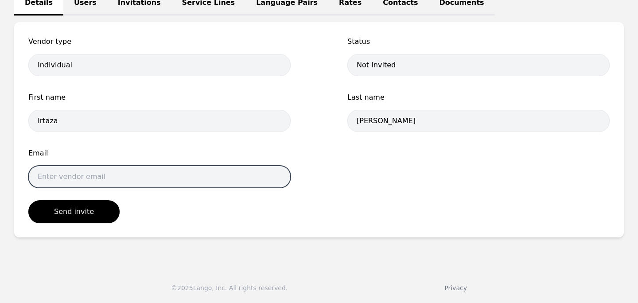
click at [184, 180] on input "email" at bounding box center [159, 177] width 262 height 22
type input "ifiaz@lango.co"
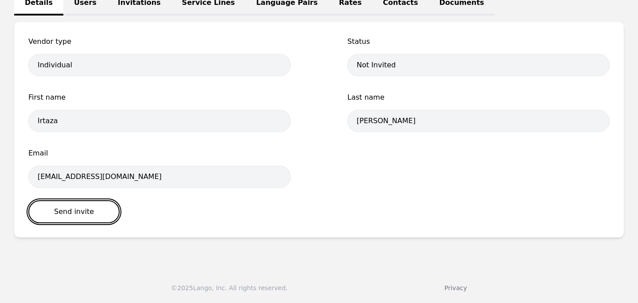
click at [93, 207] on button "Send invite" at bounding box center [73, 211] width 91 height 23
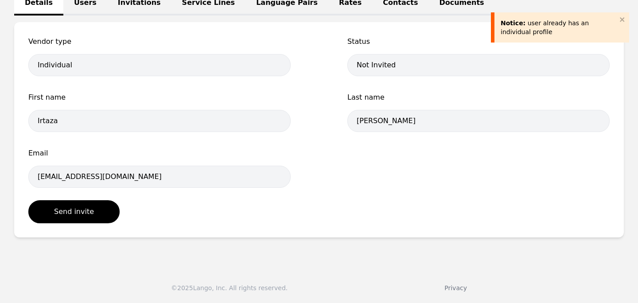
scroll to position [0, 0]
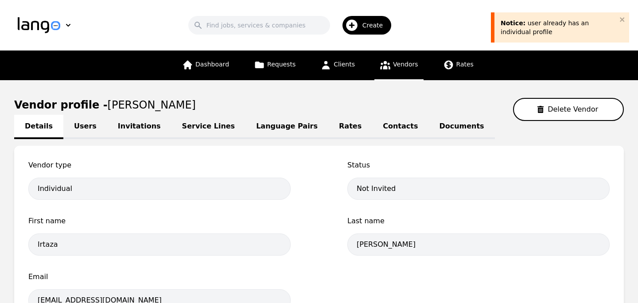
click at [619, 20] on div "Notice: user already has an individual profile" at bounding box center [558, 27] width 121 height 23
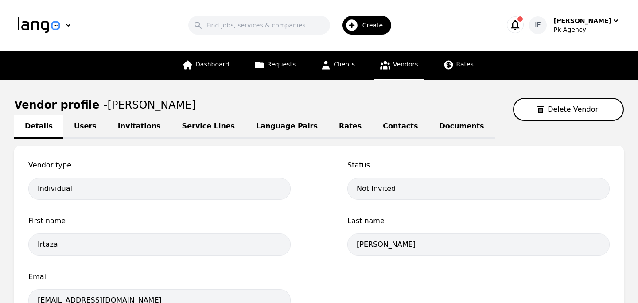
click at [406, 60] on link "Vendors" at bounding box center [398, 66] width 49 height 30
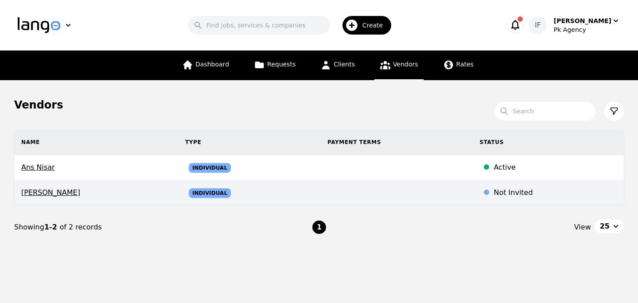
click at [542, 190] on div "Not Invited" at bounding box center [555, 192] width 123 height 11
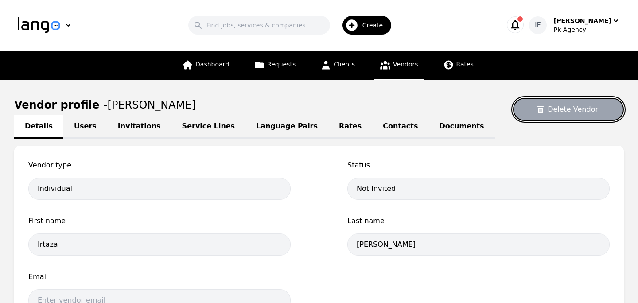
click at [550, 104] on button "Delete Vendor" at bounding box center [568, 109] width 111 height 23
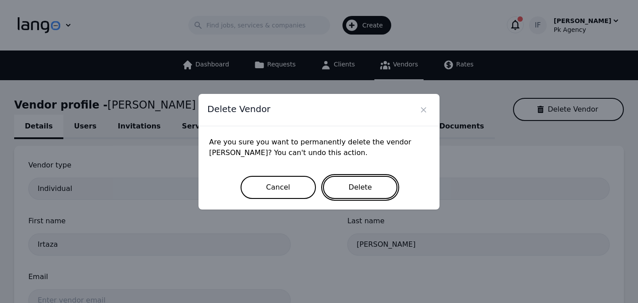
click at [365, 185] on button "Delete" at bounding box center [360, 187] width 75 height 23
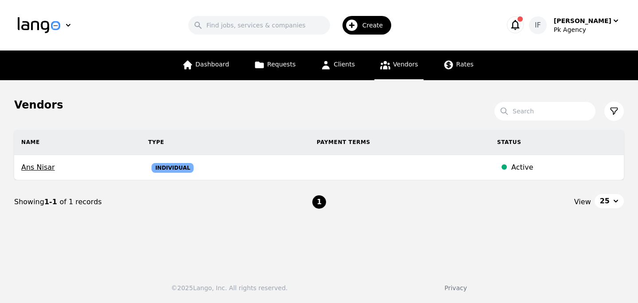
click at [377, 16] on div "Create" at bounding box center [366, 25] width 49 height 19
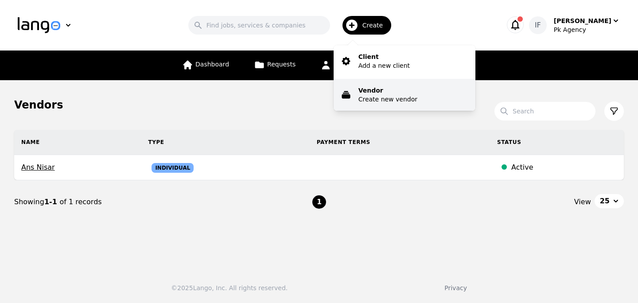
click at [386, 86] on p "Vendor" at bounding box center [387, 90] width 59 height 9
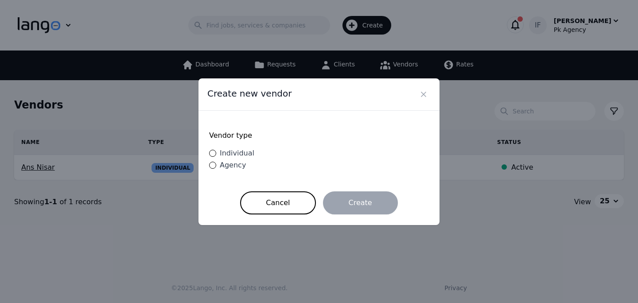
click at [221, 156] on span "Individual" at bounding box center [237, 153] width 35 height 8
click at [216, 156] on input "Individual" at bounding box center [212, 153] width 7 height 7
radio input "true"
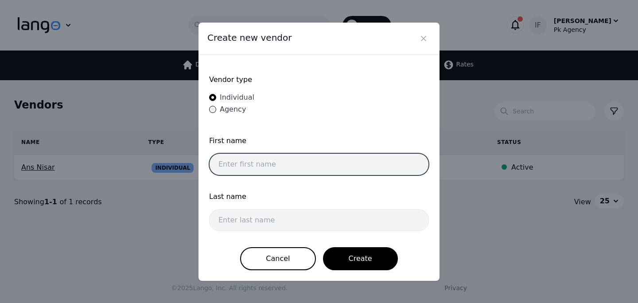
click at [285, 167] on input "text" at bounding box center [319, 164] width 220 height 22
type input "Irtaza"
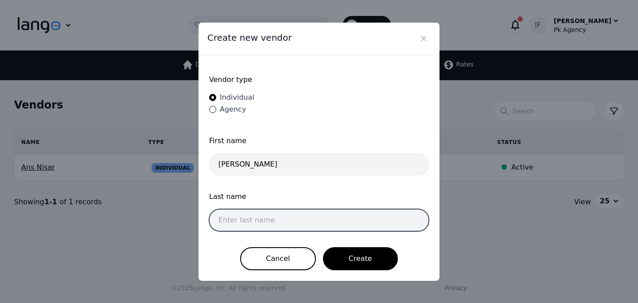
click at [251, 219] on input "text" at bounding box center [319, 220] width 220 height 22
type input "Fiaz"
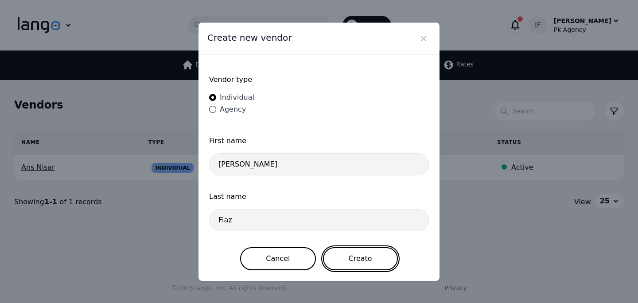
click at [361, 264] on button "Create" at bounding box center [360, 258] width 75 height 23
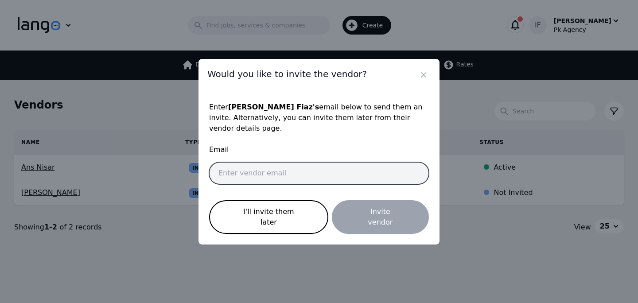
click at [298, 178] on input "email" at bounding box center [319, 173] width 220 height 22
type input "ifiaz@lango.co"
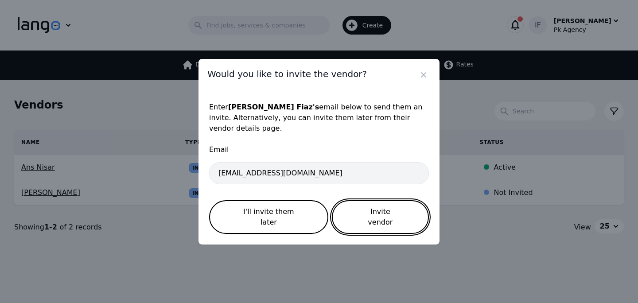
click at [371, 208] on button "Invite vendor" at bounding box center [380, 217] width 97 height 34
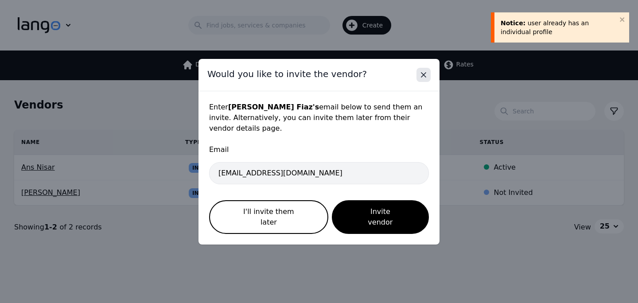
click at [421, 79] on icon "Close" at bounding box center [423, 74] width 9 height 9
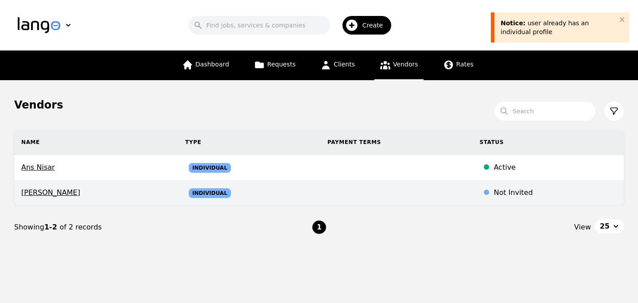
click at [405, 197] on td at bounding box center [396, 192] width 152 height 25
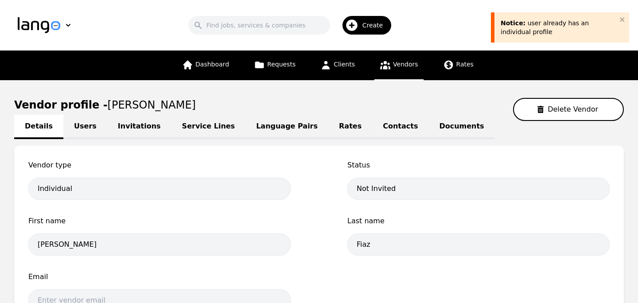
click at [528, 26] on div "Notice: user already has an individual profile" at bounding box center [559, 28] width 116 height 18
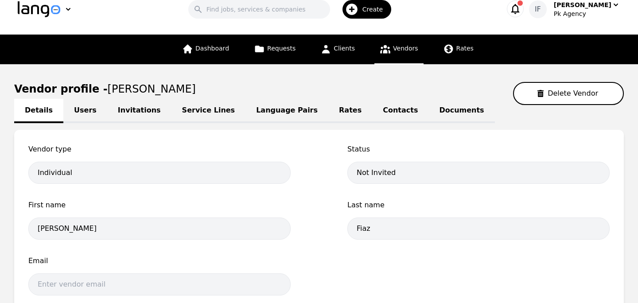
scroll to position [15, 0]
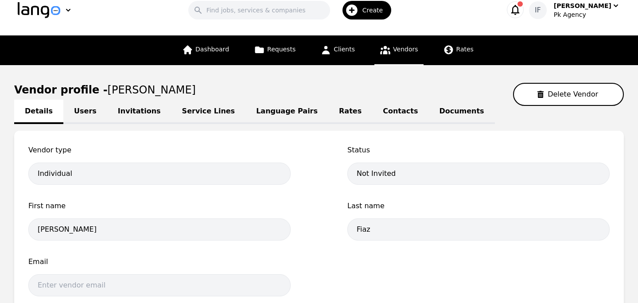
click at [74, 109] on link "Users" at bounding box center [85, 112] width 44 height 24
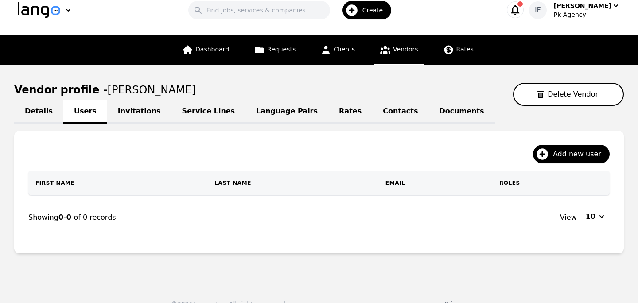
click at [35, 109] on link "Details" at bounding box center [38, 112] width 49 height 24
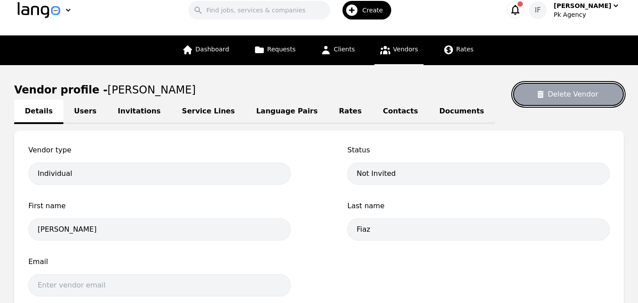
click at [571, 85] on button "Delete Vendor" at bounding box center [568, 94] width 111 height 23
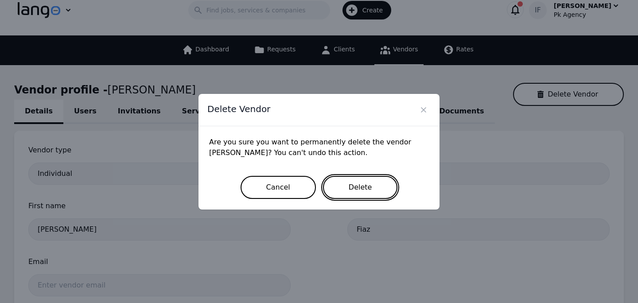
click at [342, 184] on button "Delete" at bounding box center [360, 187] width 75 height 23
